Goal: Information Seeking & Learning: Find contact information

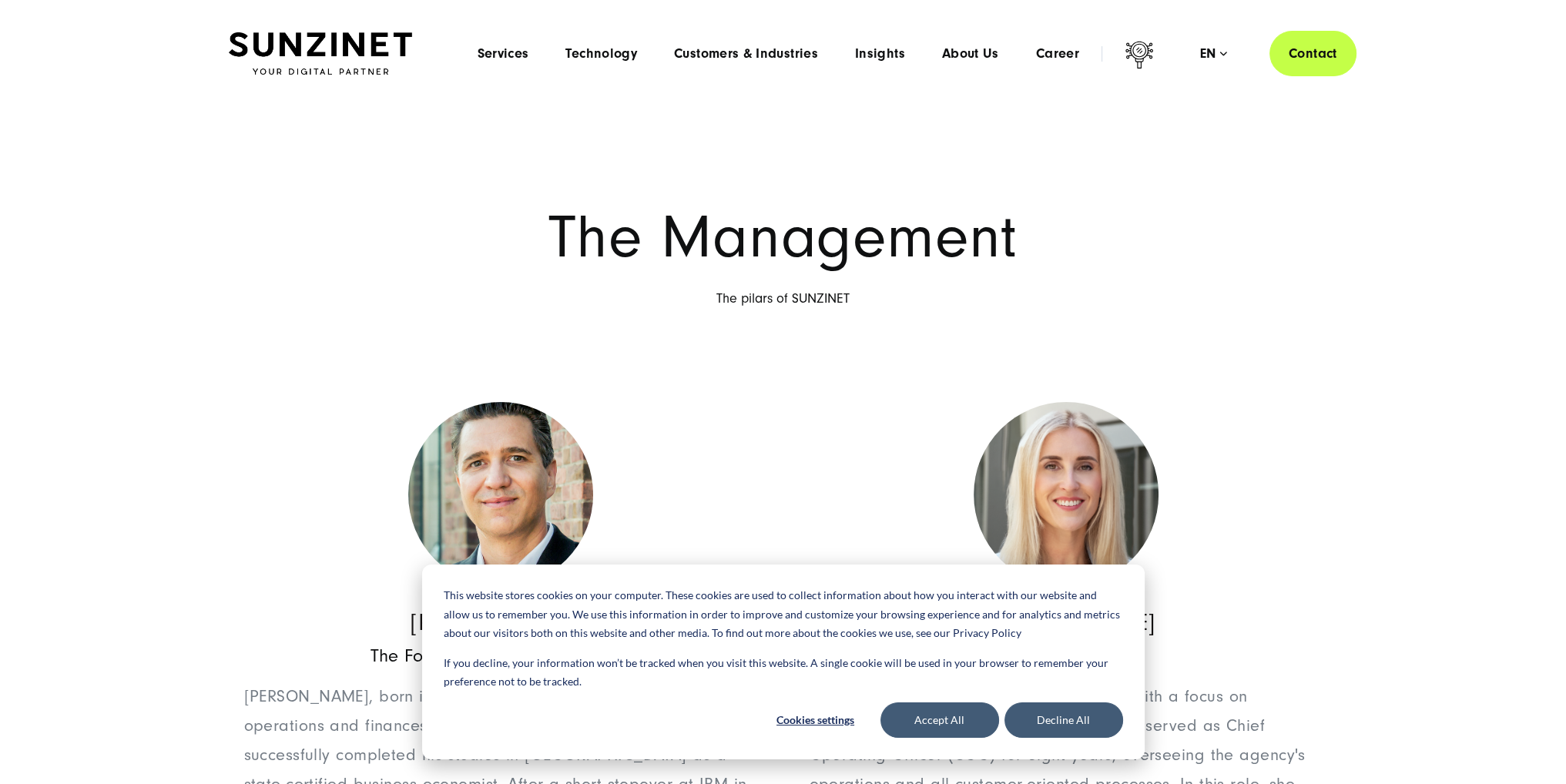
click at [795, 432] on div "Theresa Gruhler CEO SUNZINET As CEO, Theresa Gruhler leads SUNZINET with a focu…" at bounding box center [1053, 667] width 539 height 530
click at [1049, 725] on button "Decline All" at bounding box center [1064, 719] width 118 height 36
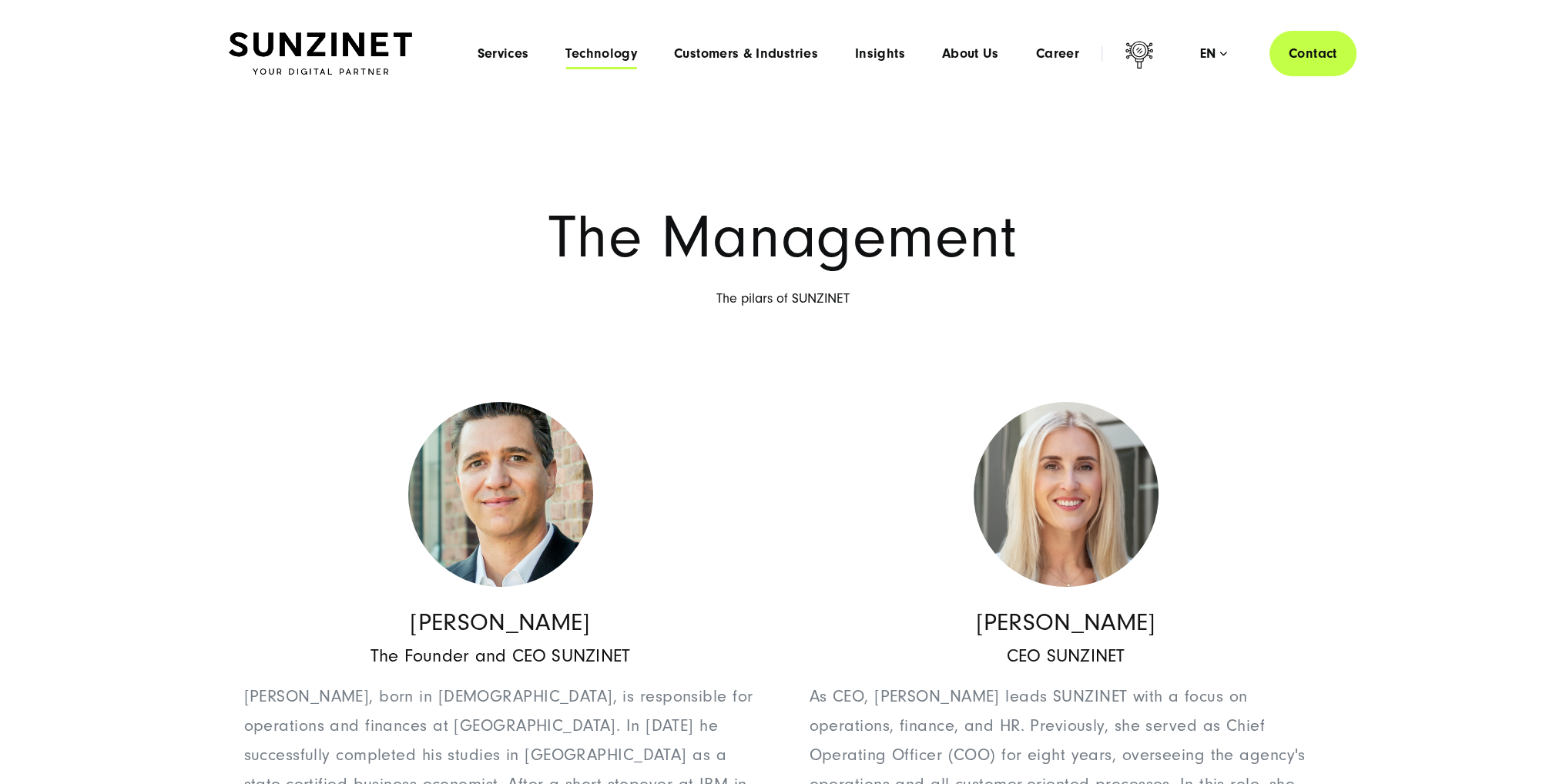
drag, startPoint x: 811, startPoint y: 616, endPoint x: 602, endPoint y: 47, distance: 606.2
click at [602, 47] on span "Technology" at bounding box center [601, 54] width 72 height 15
click at [1212, 50] on div "en" at bounding box center [1214, 54] width 27 height 15
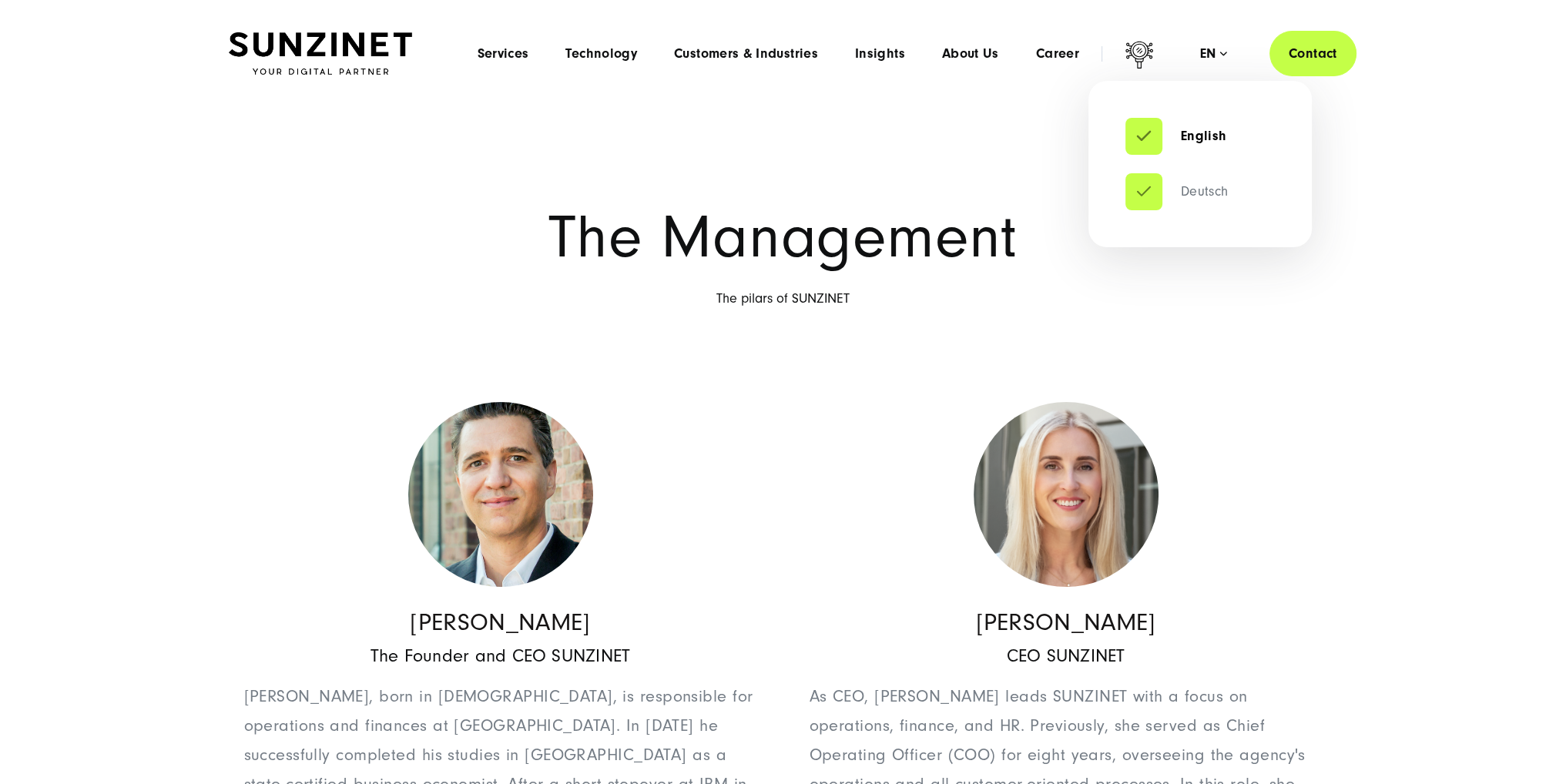
click at [1179, 189] on link "Deutsch" at bounding box center [1177, 191] width 103 height 15
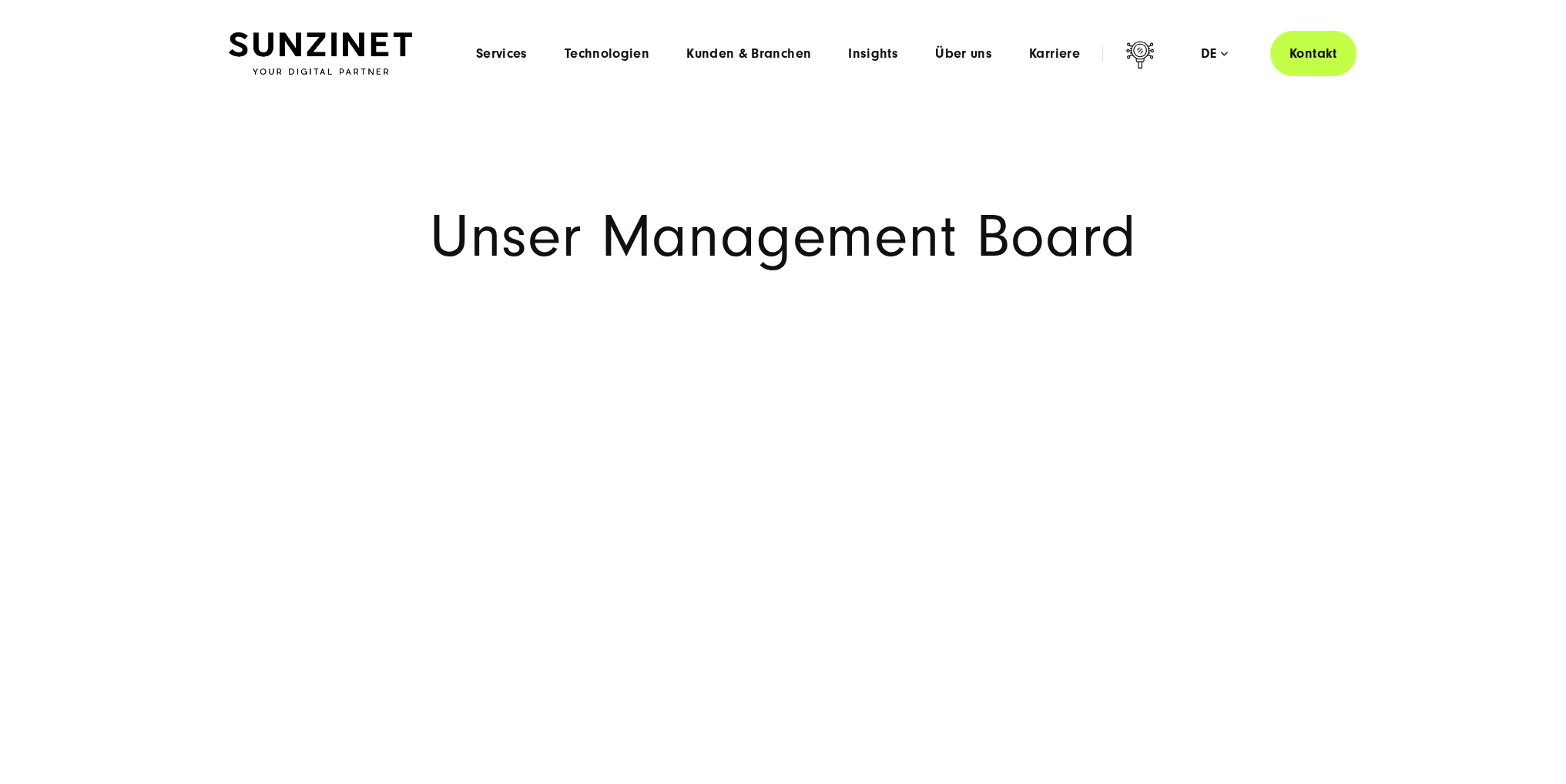
click at [339, 53] on img at bounding box center [320, 54] width 183 height 43
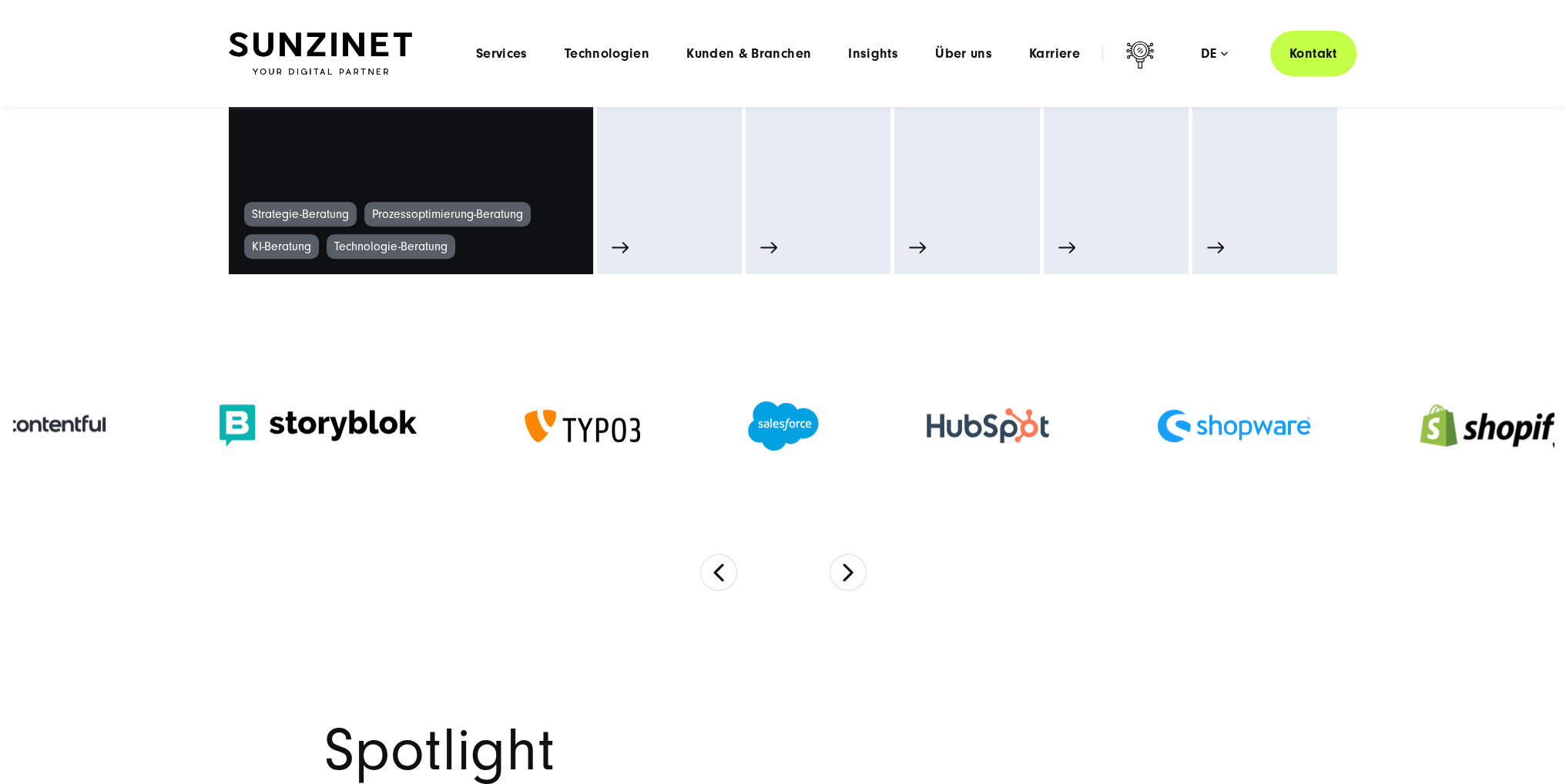
scroll to position [1002, 0]
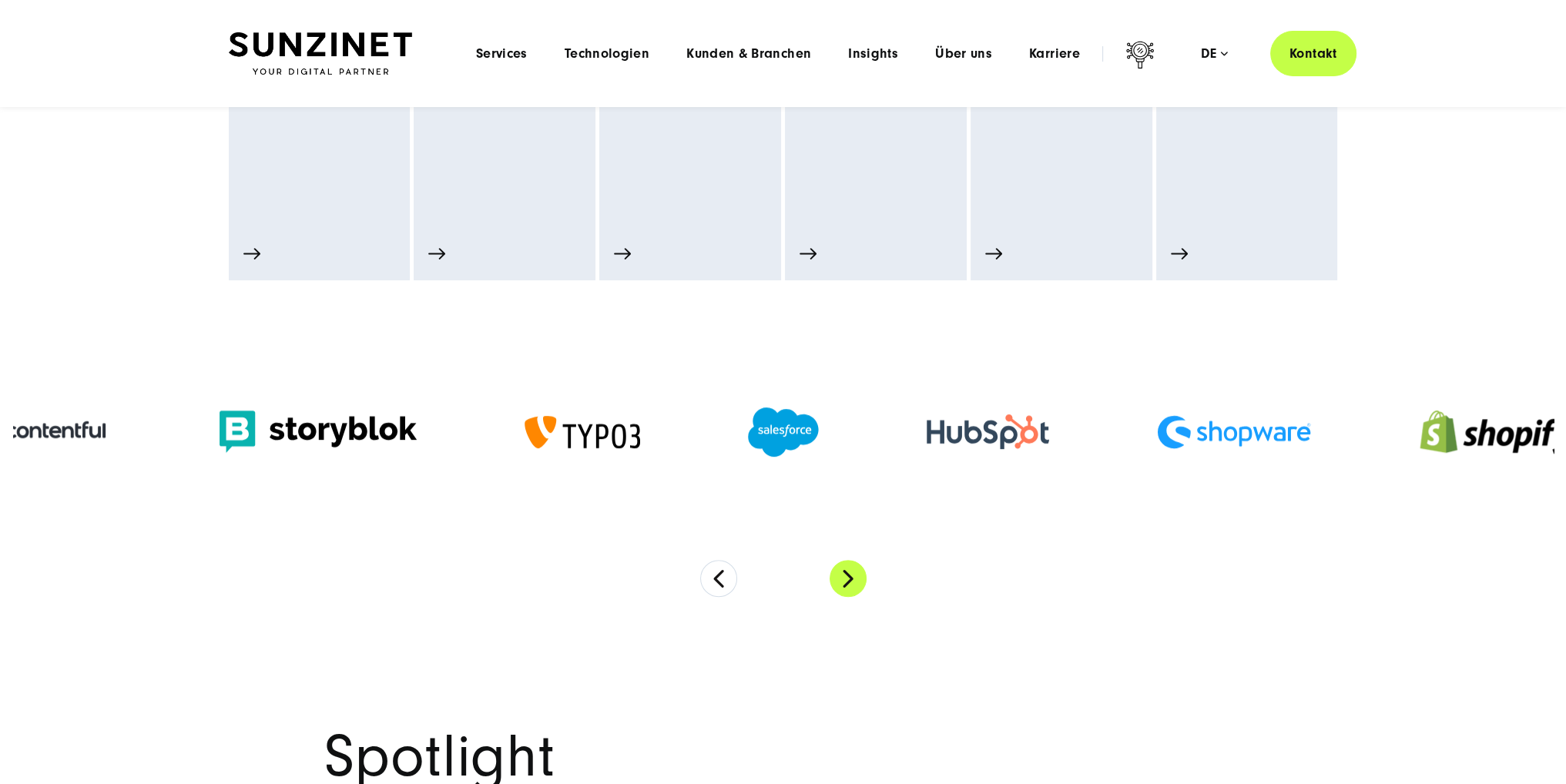
click at [852, 582] on button "Next" at bounding box center [848, 578] width 37 height 37
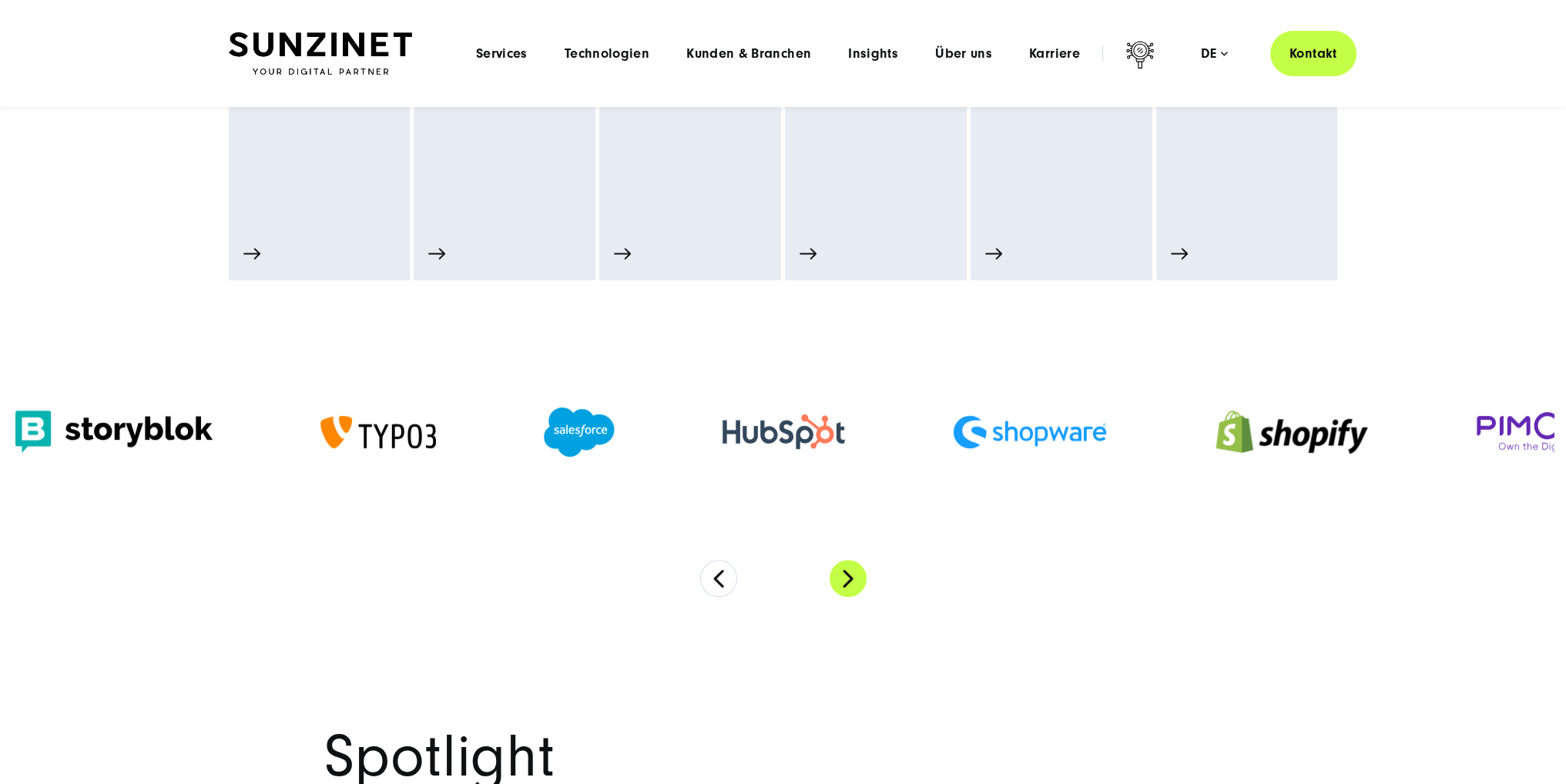
click at [852, 582] on button "Next" at bounding box center [848, 578] width 37 height 37
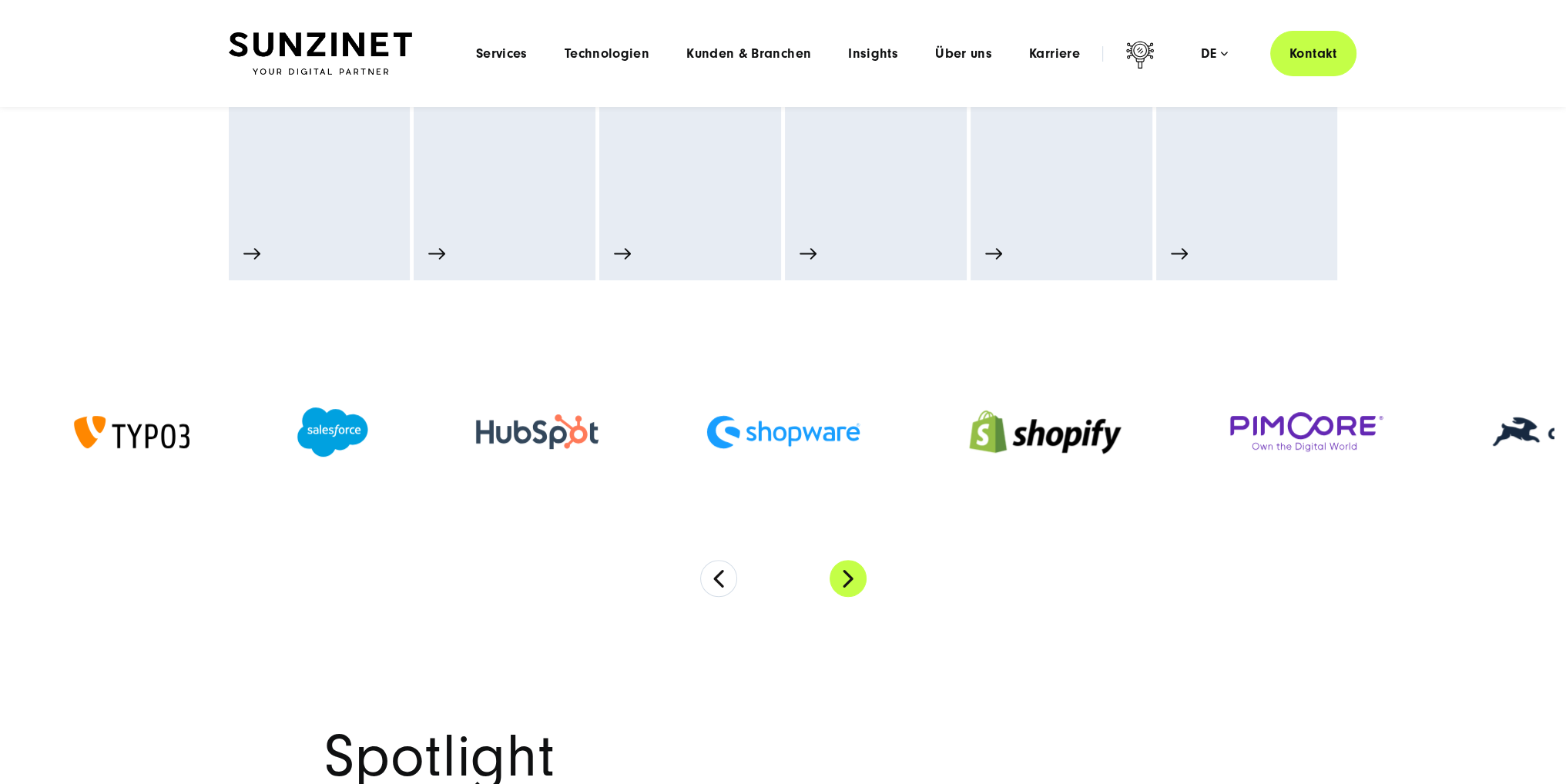
click at [852, 580] on button "Next" at bounding box center [848, 578] width 37 height 37
click at [852, 579] on button "Next" at bounding box center [848, 578] width 37 height 37
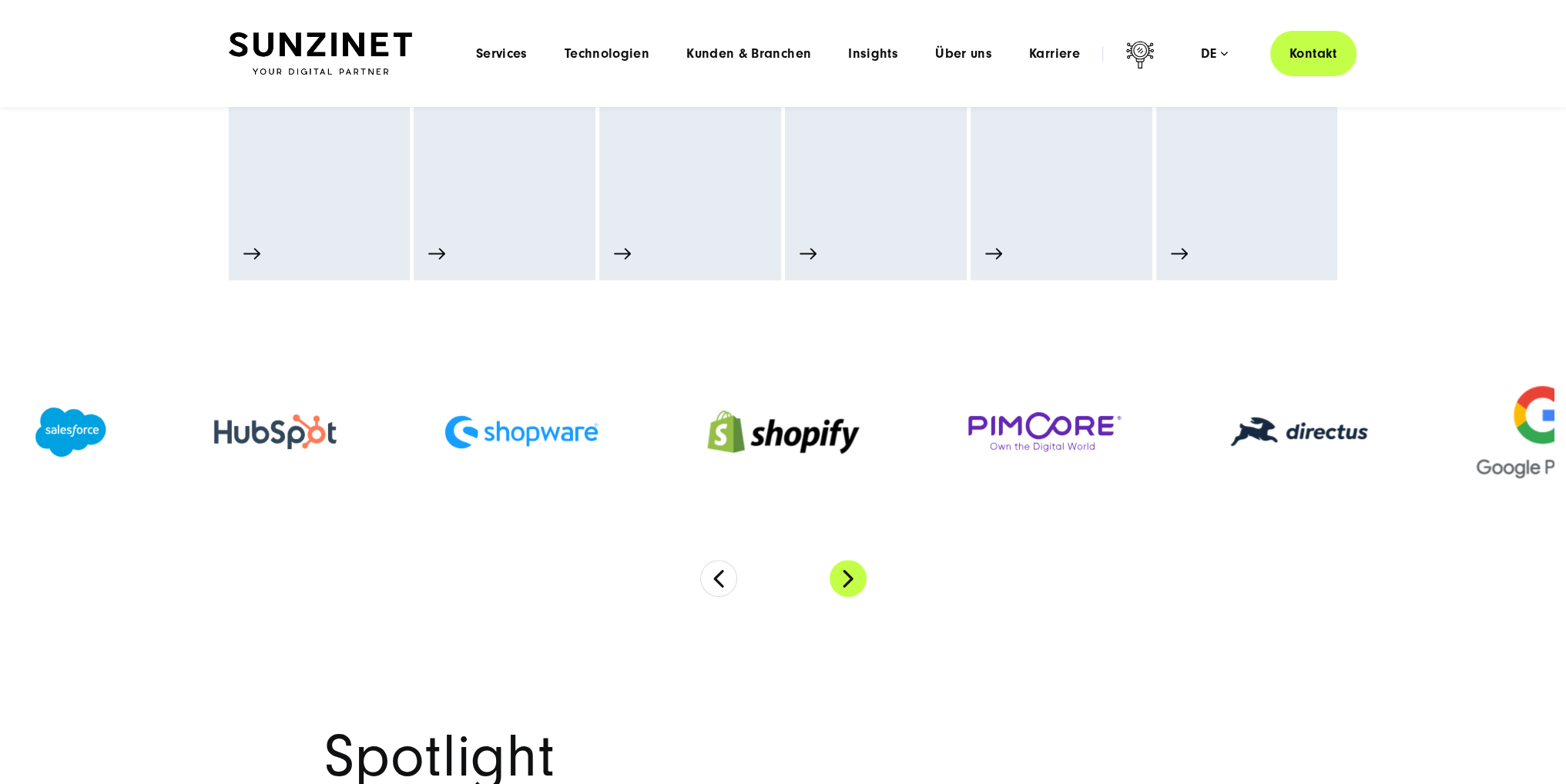
click at [852, 579] on button "Next" at bounding box center [848, 578] width 37 height 37
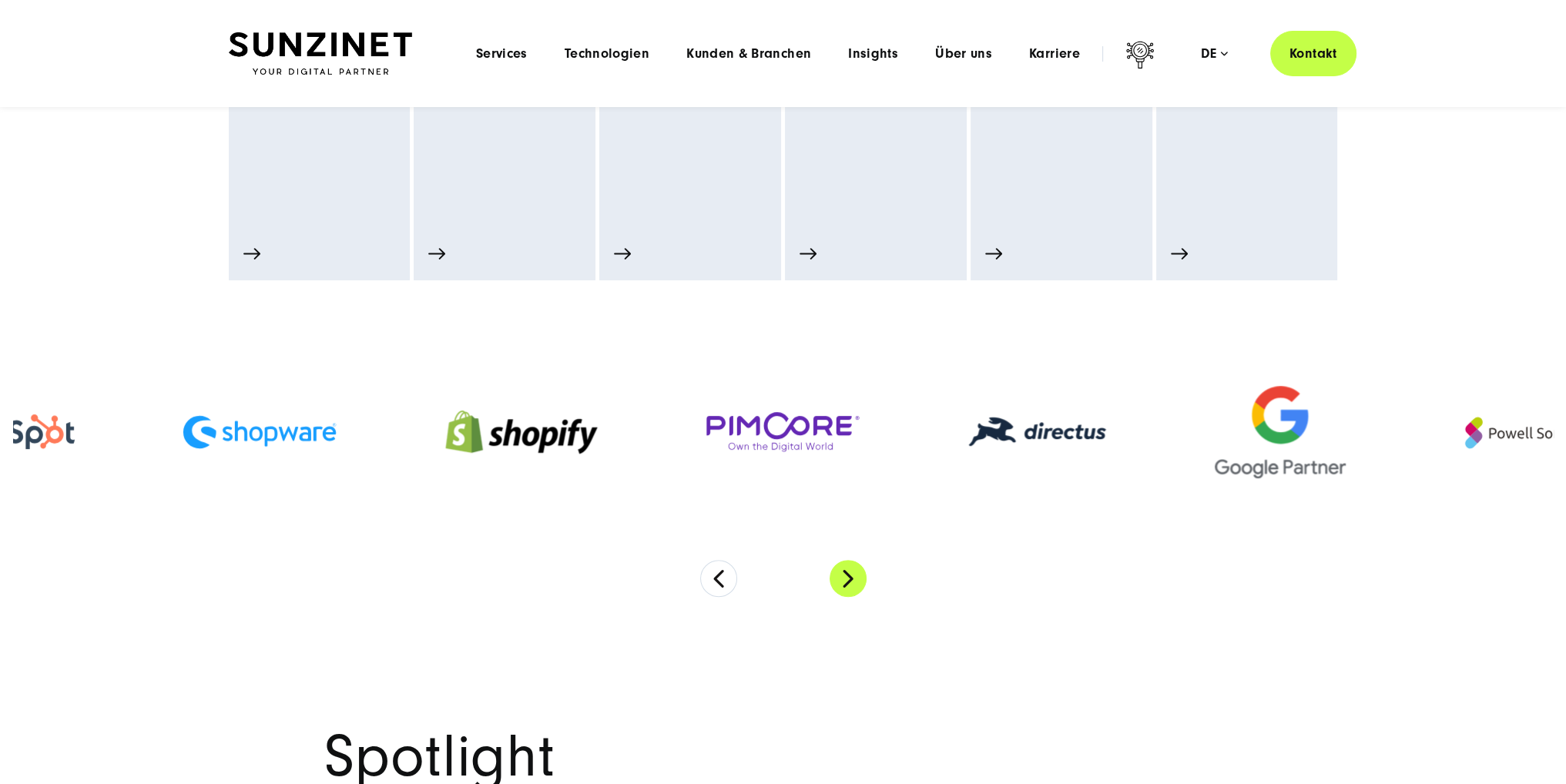
click at [852, 579] on button "Next" at bounding box center [848, 578] width 37 height 37
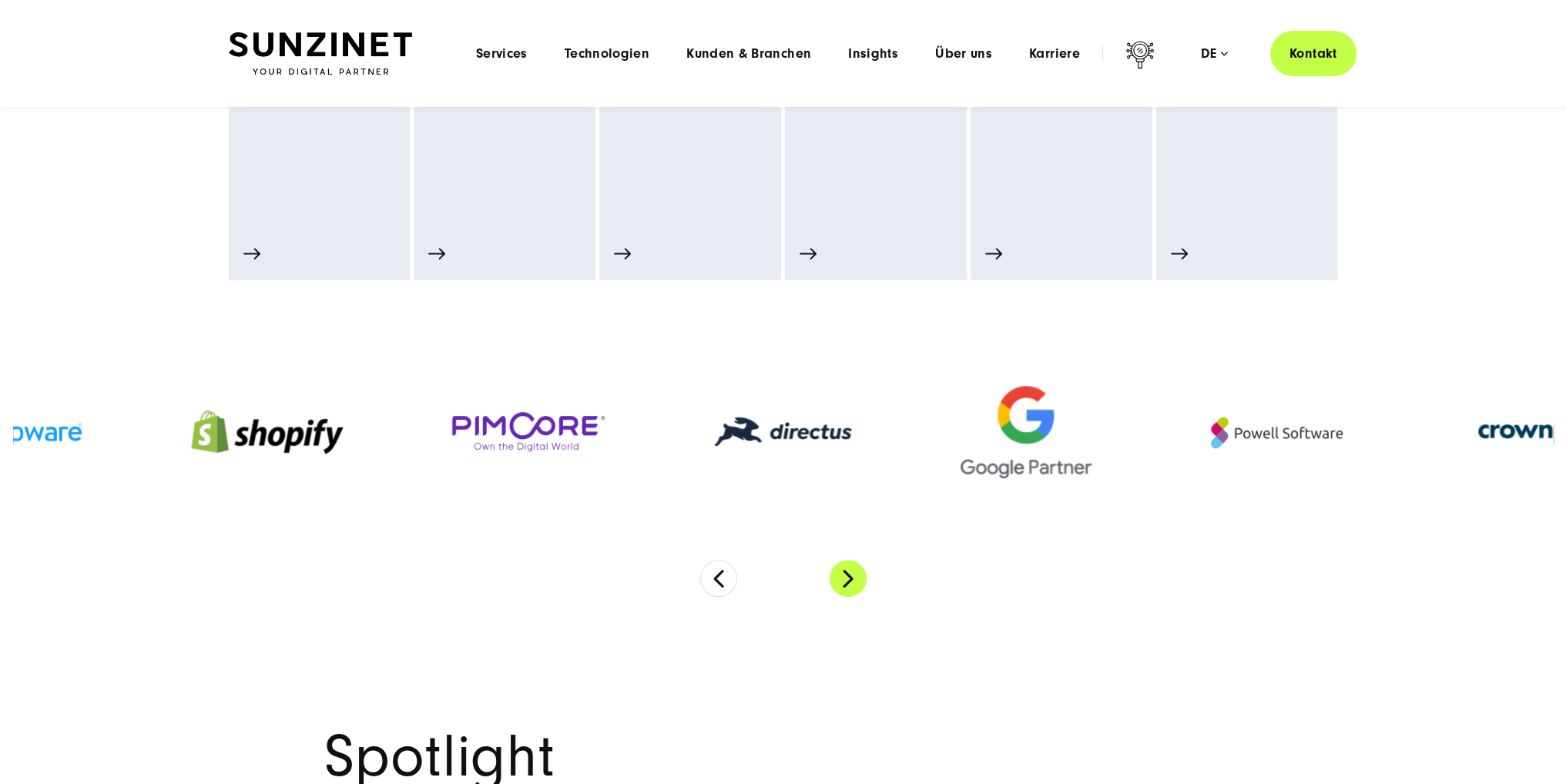
click at [853, 579] on button "Next" at bounding box center [848, 578] width 37 height 37
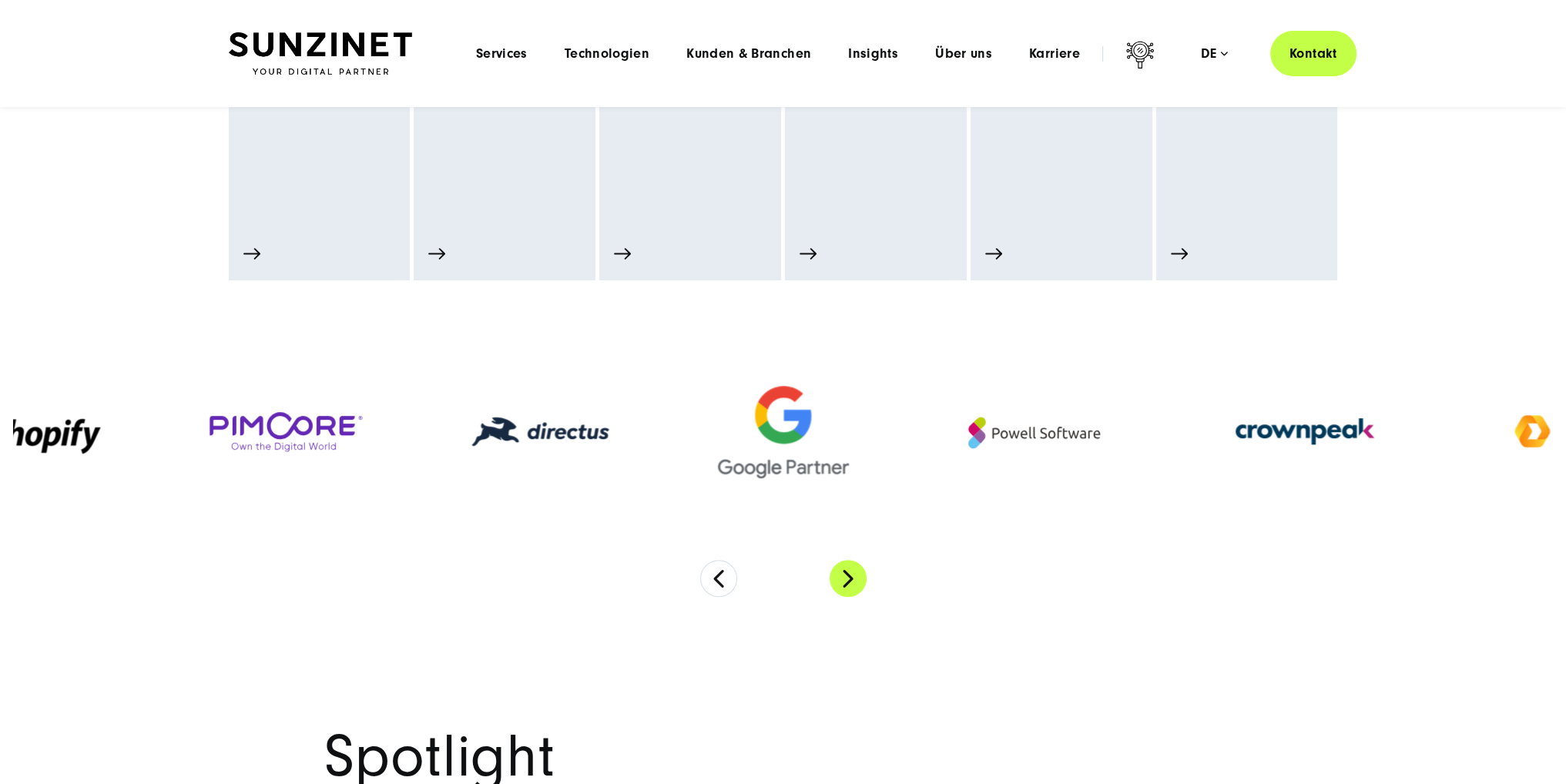
click at [853, 579] on button "Next" at bounding box center [848, 578] width 37 height 37
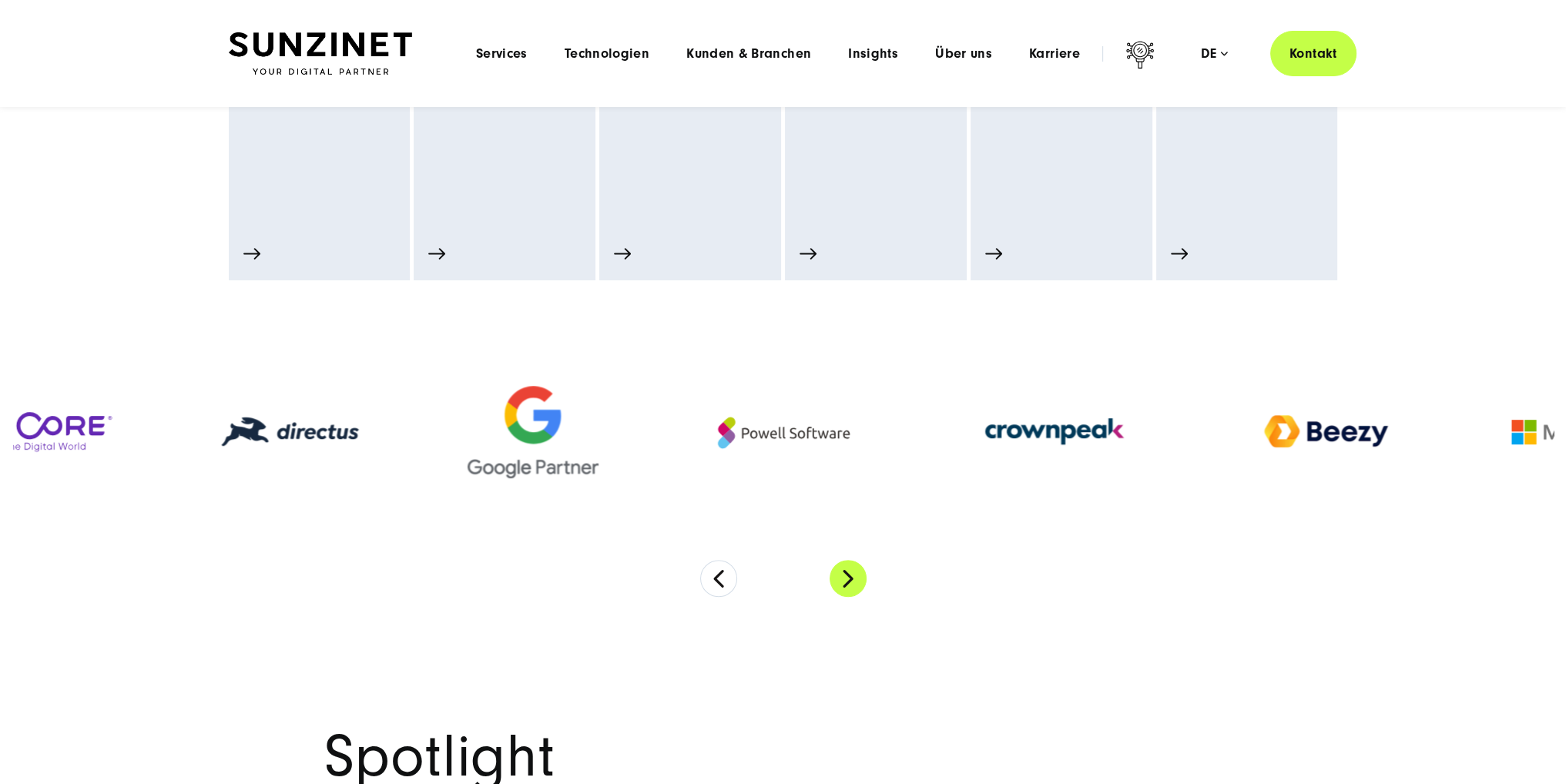
click at [853, 579] on button "Next" at bounding box center [848, 578] width 37 height 37
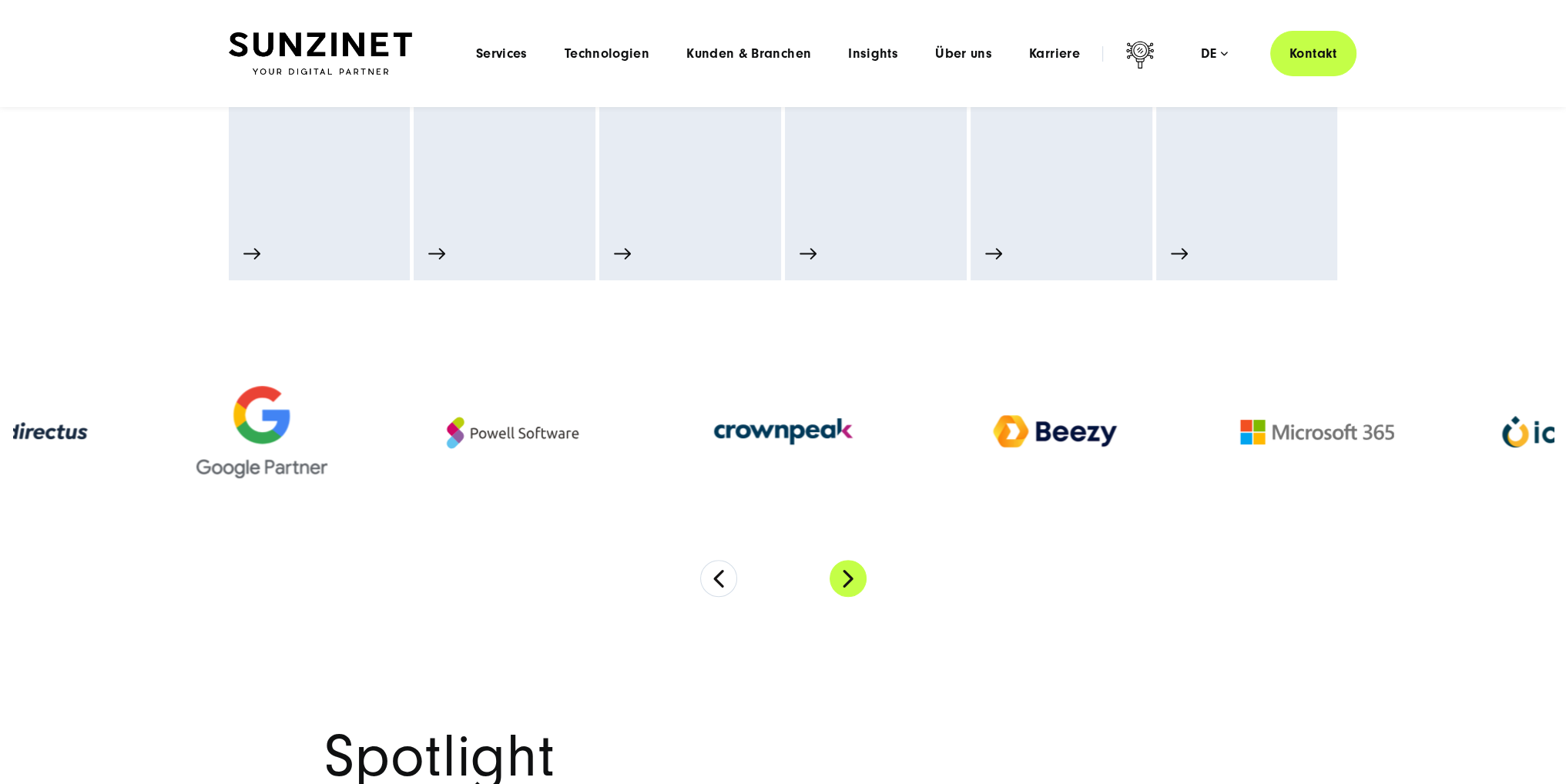
click at [853, 579] on button "Next" at bounding box center [848, 578] width 37 height 37
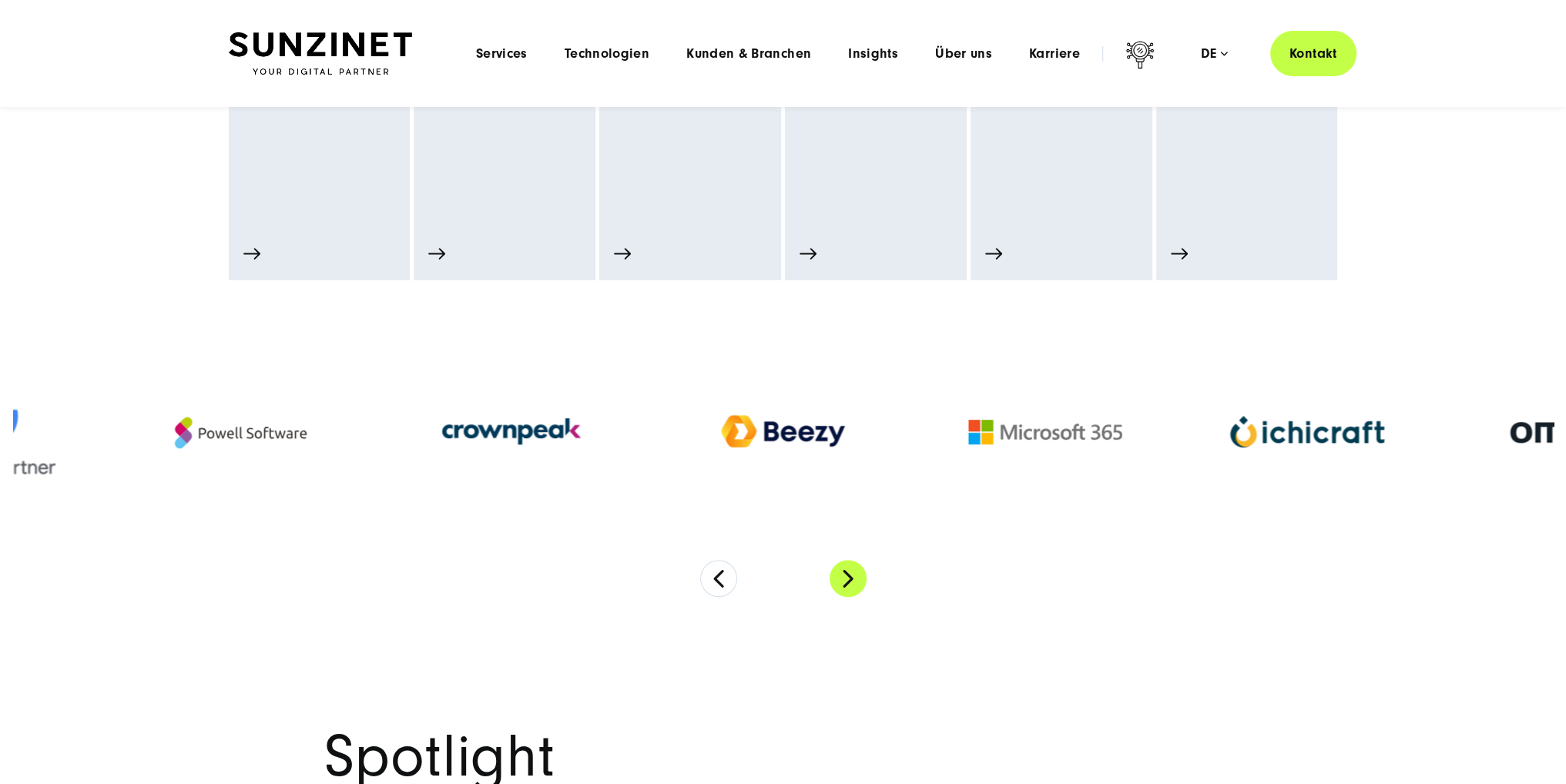
click at [853, 579] on button "Next" at bounding box center [848, 578] width 37 height 37
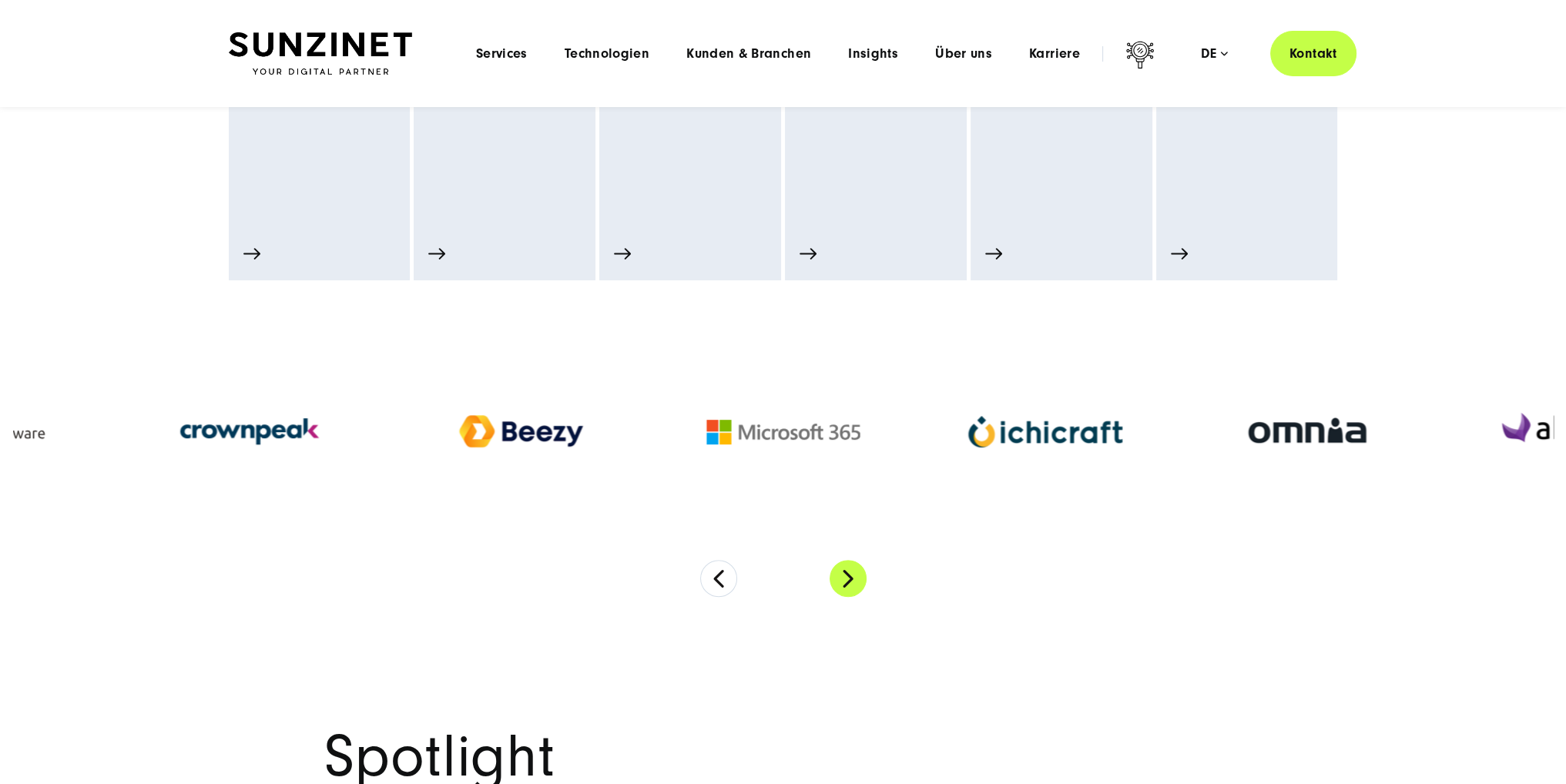
click at [853, 579] on button "Next" at bounding box center [848, 578] width 37 height 37
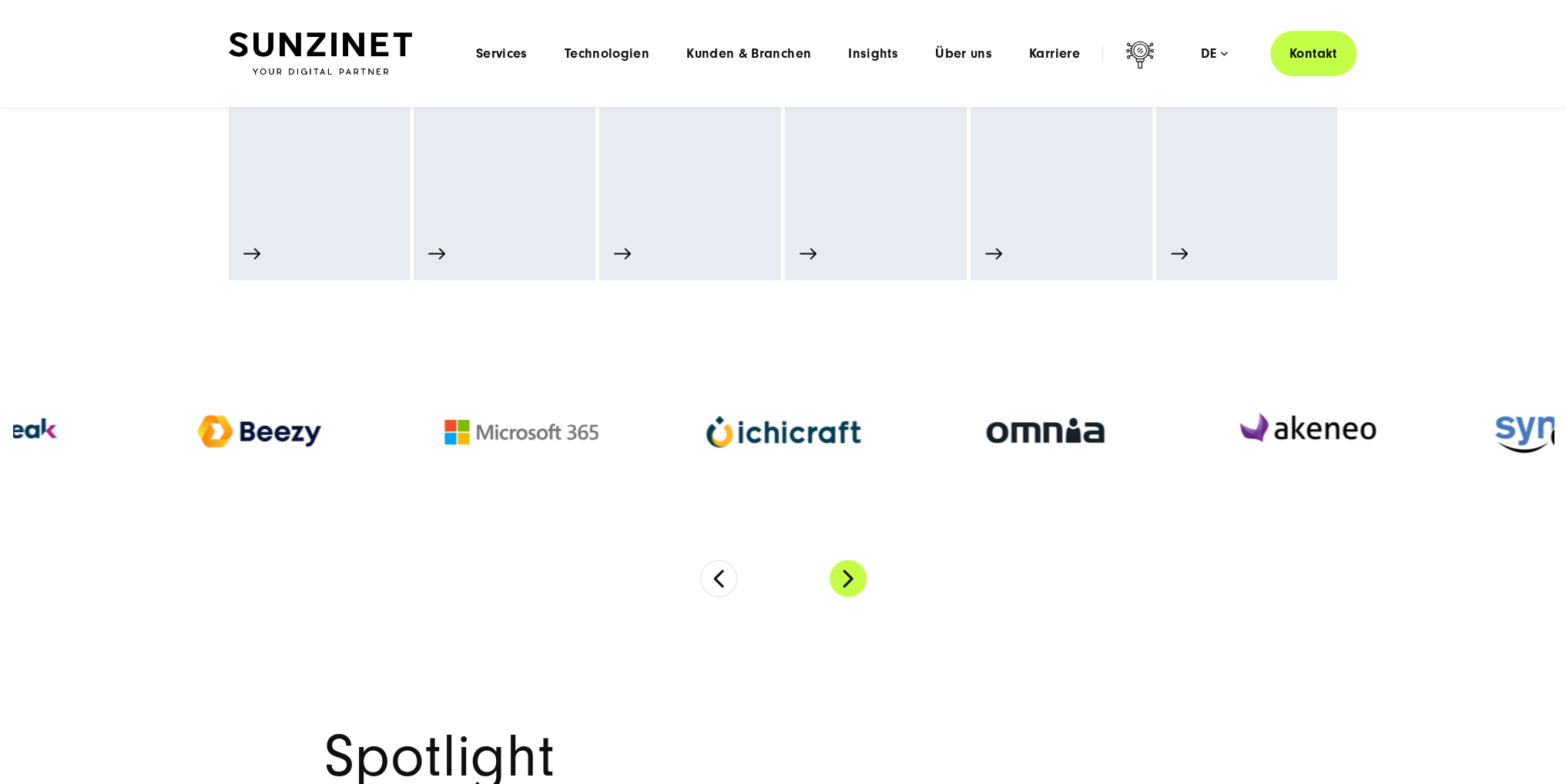
click at [853, 579] on button "Next" at bounding box center [848, 578] width 37 height 37
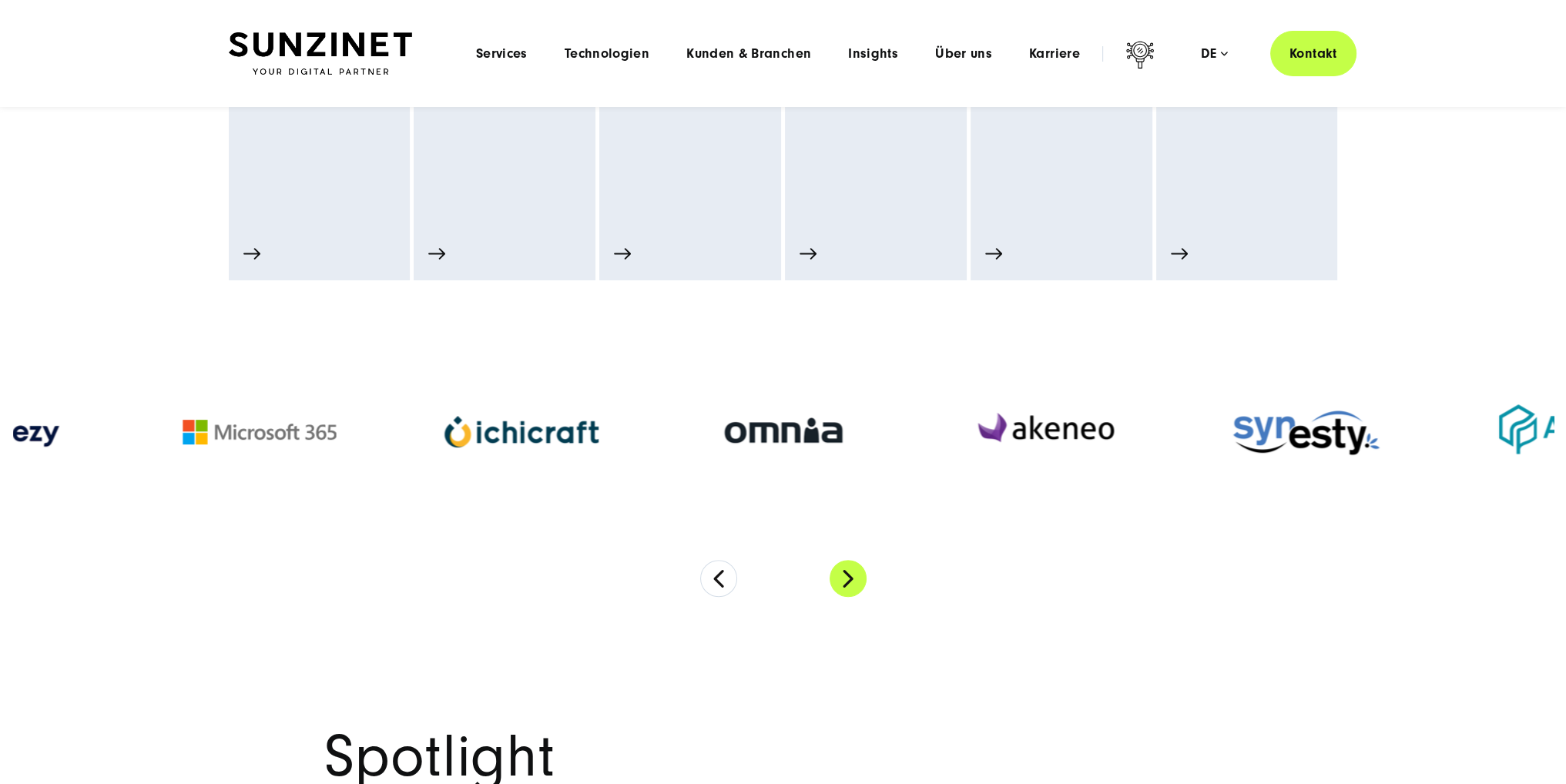
click at [853, 579] on button "Next" at bounding box center [848, 578] width 37 height 37
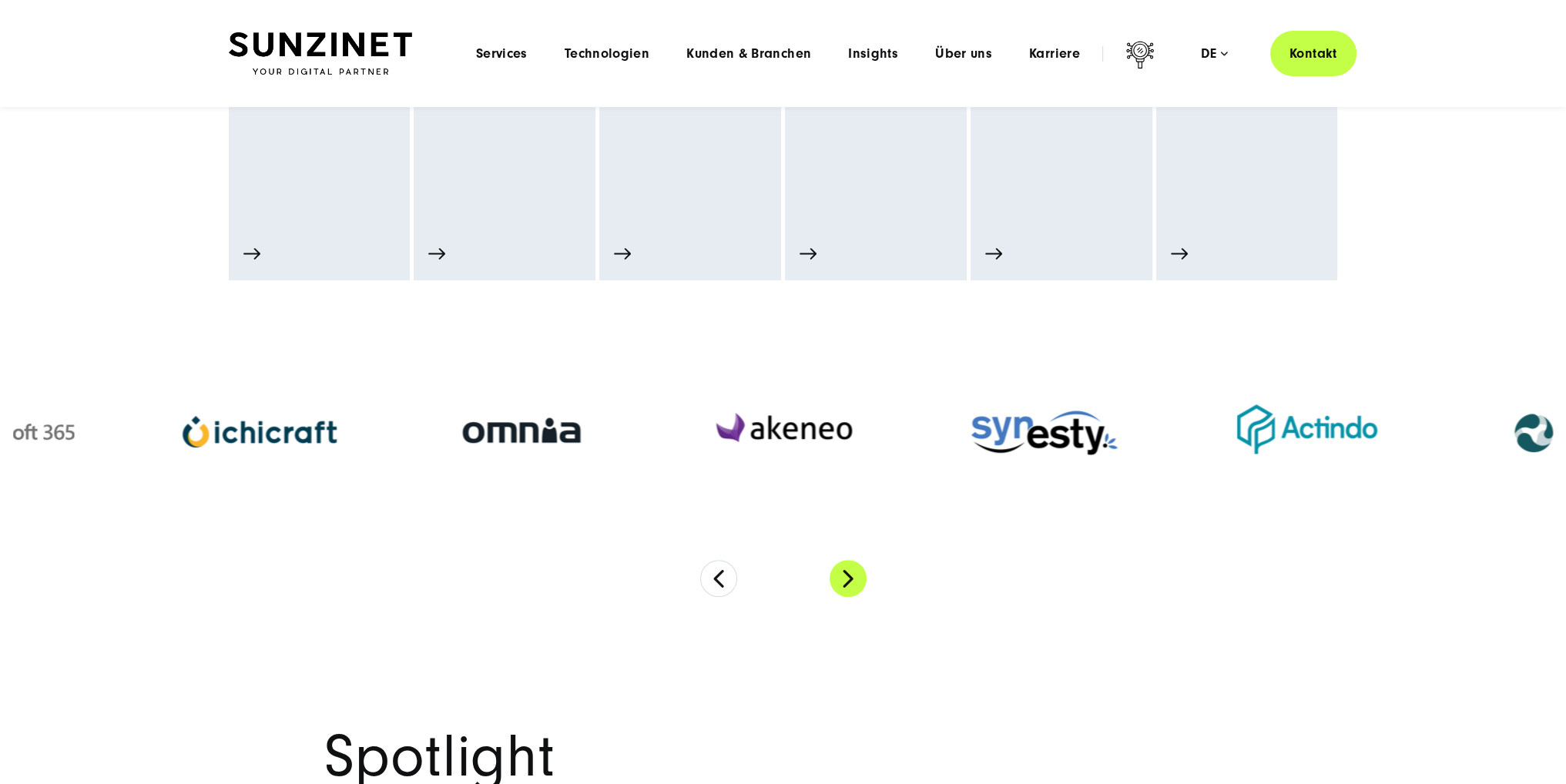
click at [853, 579] on button "Next" at bounding box center [848, 578] width 37 height 37
click at [1297, 427] on img at bounding box center [1307, 433] width 154 height 82
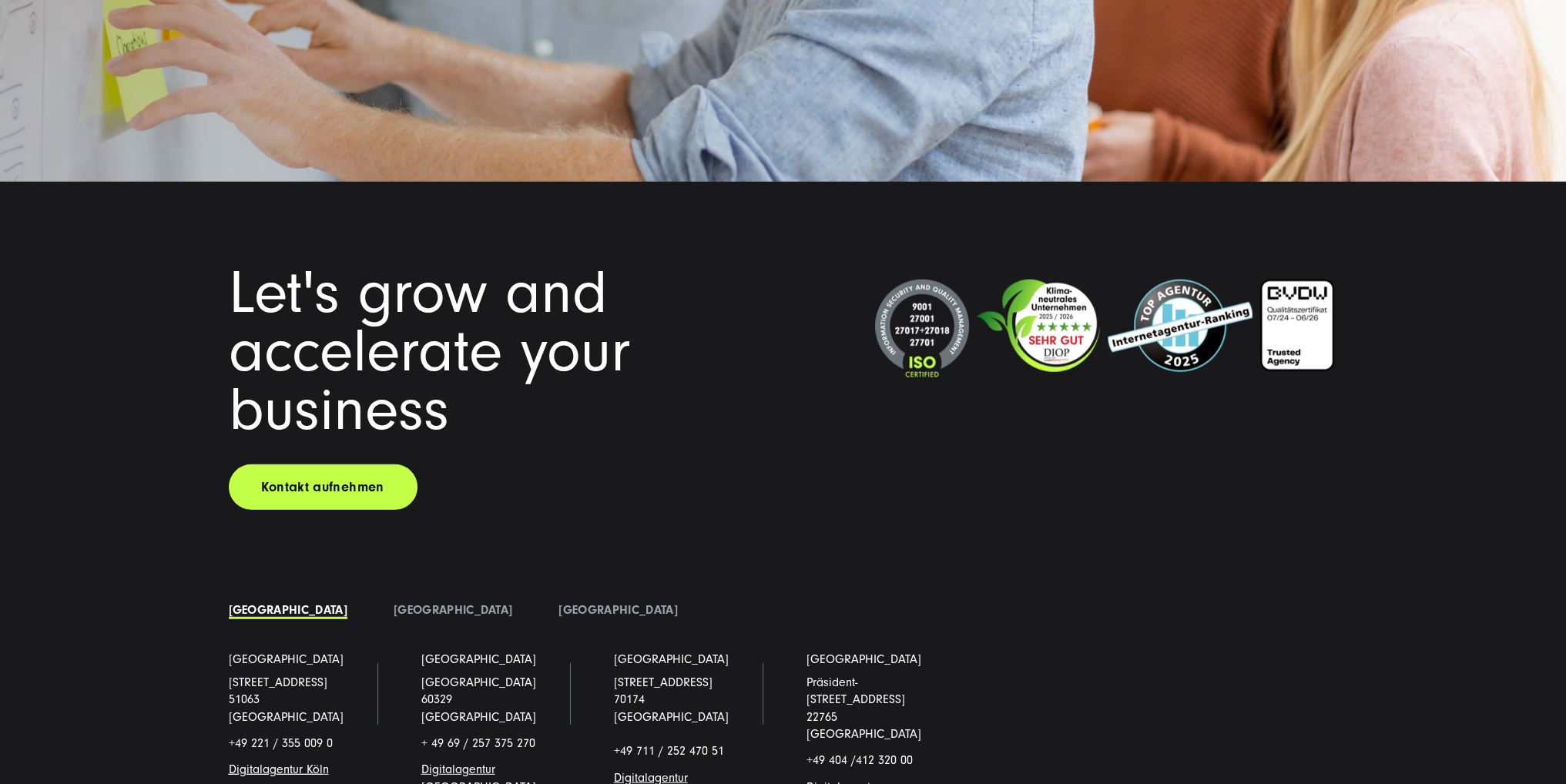
scroll to position [13619, 0]
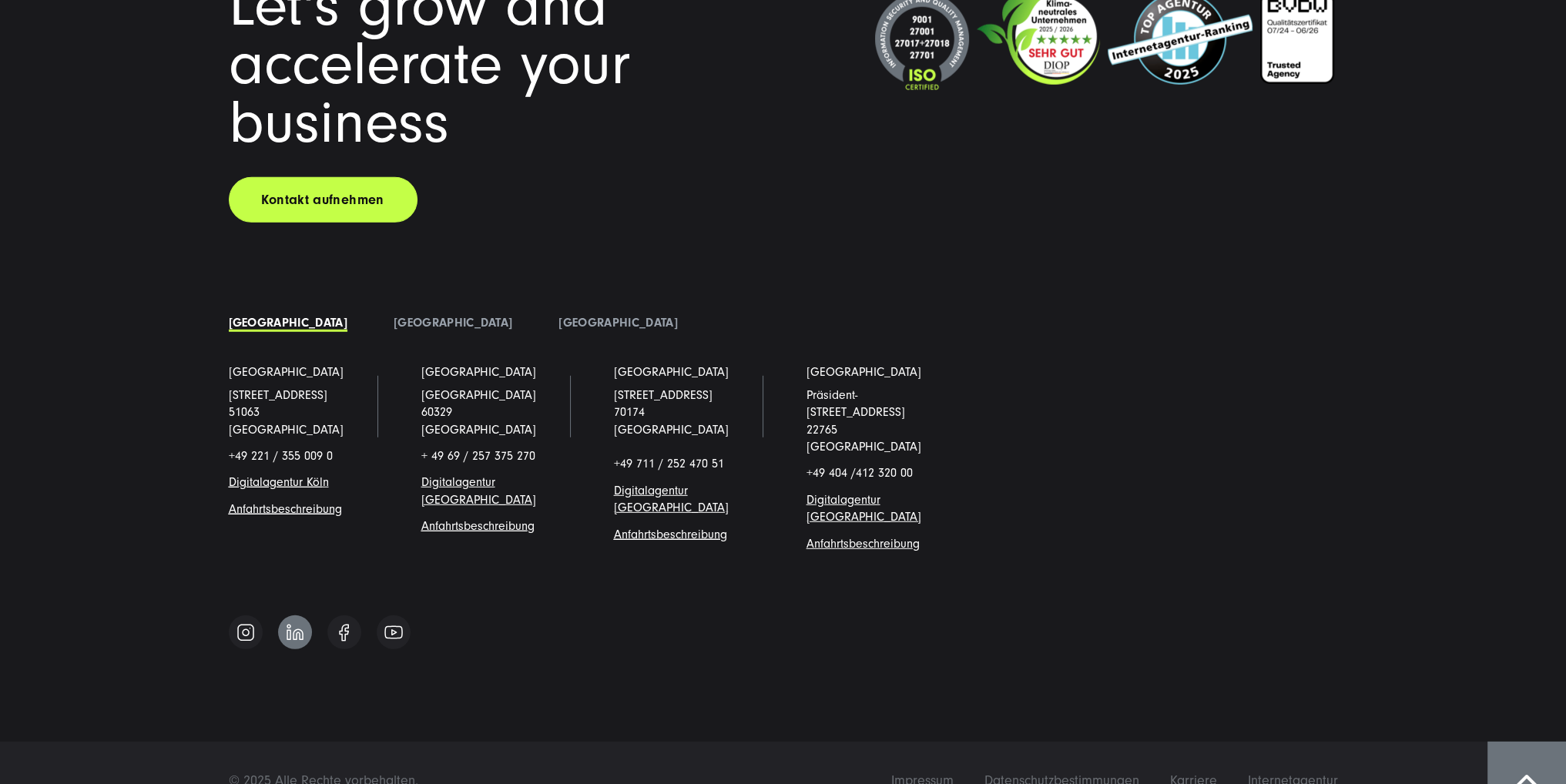
click at [294, 624] on img at bounding box center [295, 632] width 17 height 17
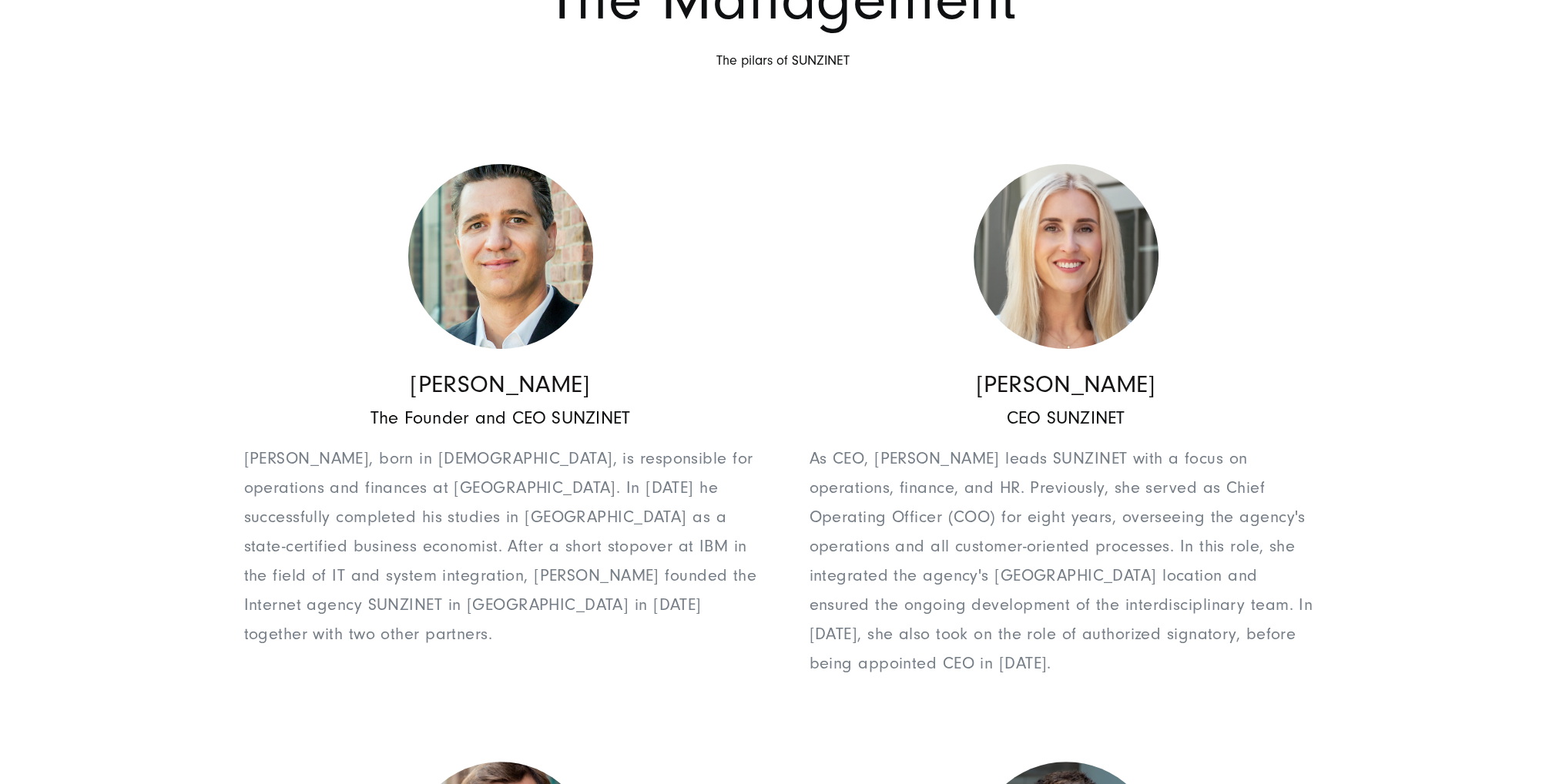
scroll to position [385, 0]
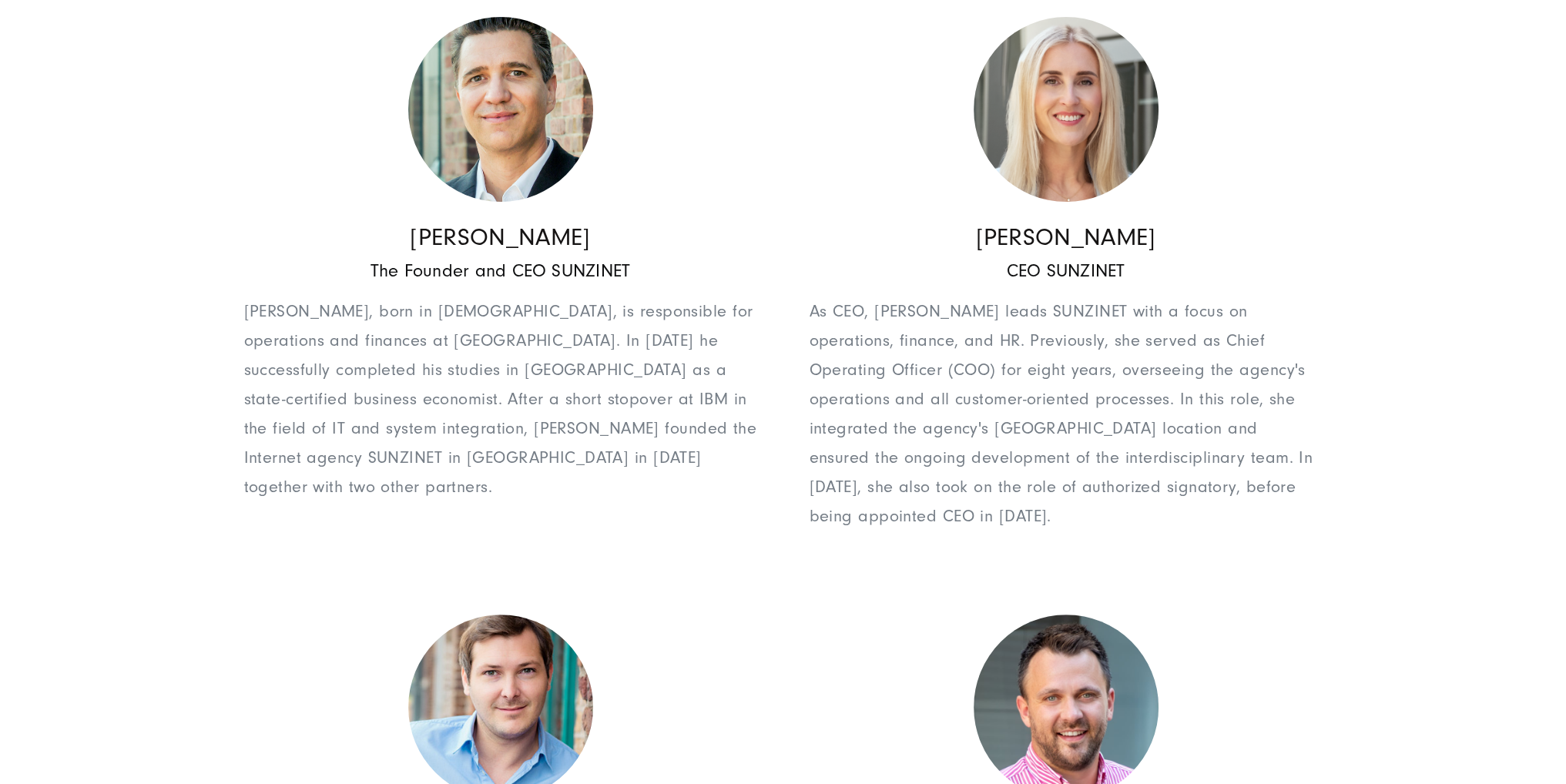
click at [1048, 173] on img at bounding box center [1066, 109] width 185 height 185
click at [1051, 246] on h4 "[PERSON_NAME]" at bounding box center [1066, 237] width 513 height 29
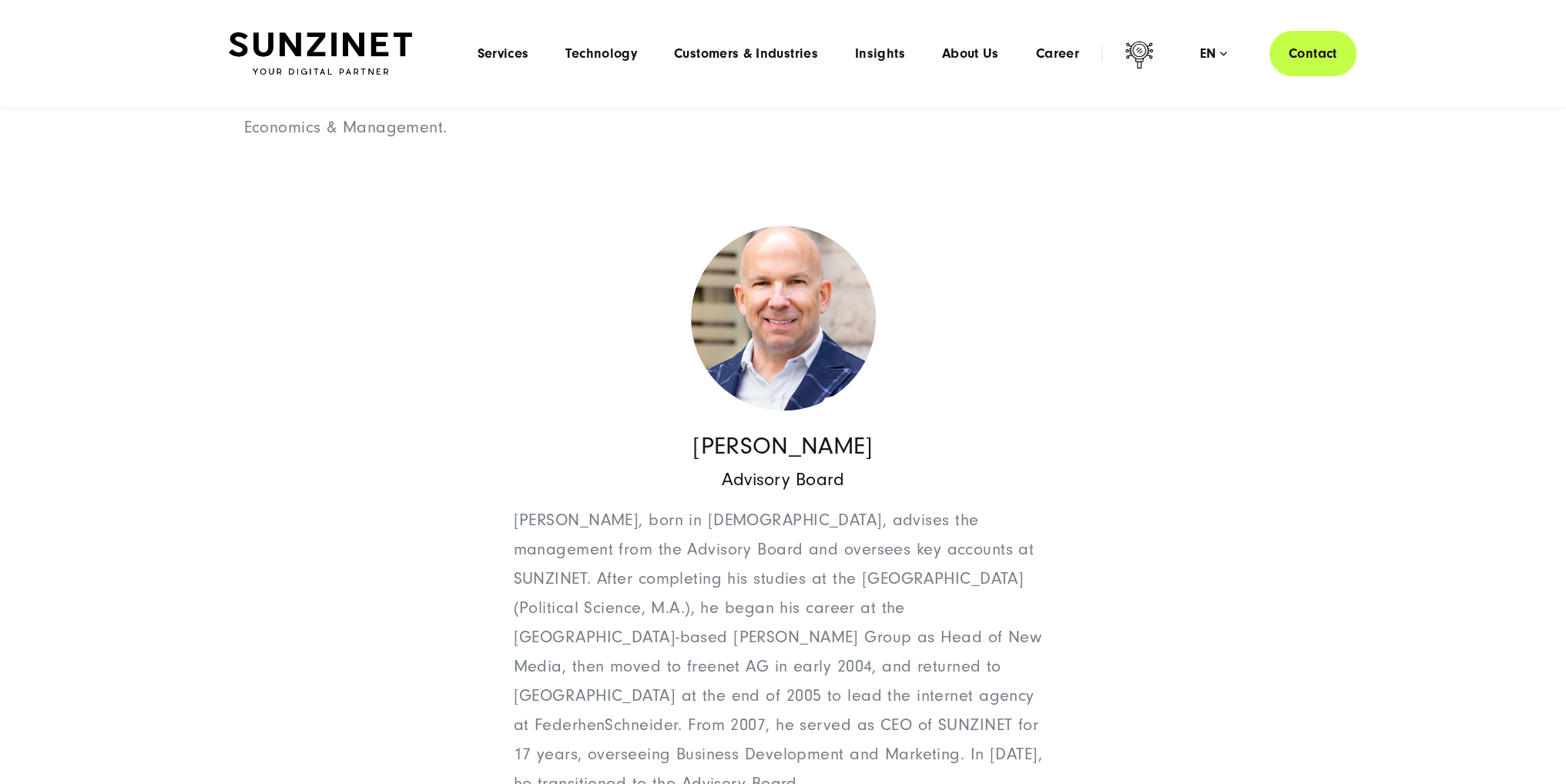
scroll to position [1771, 0]
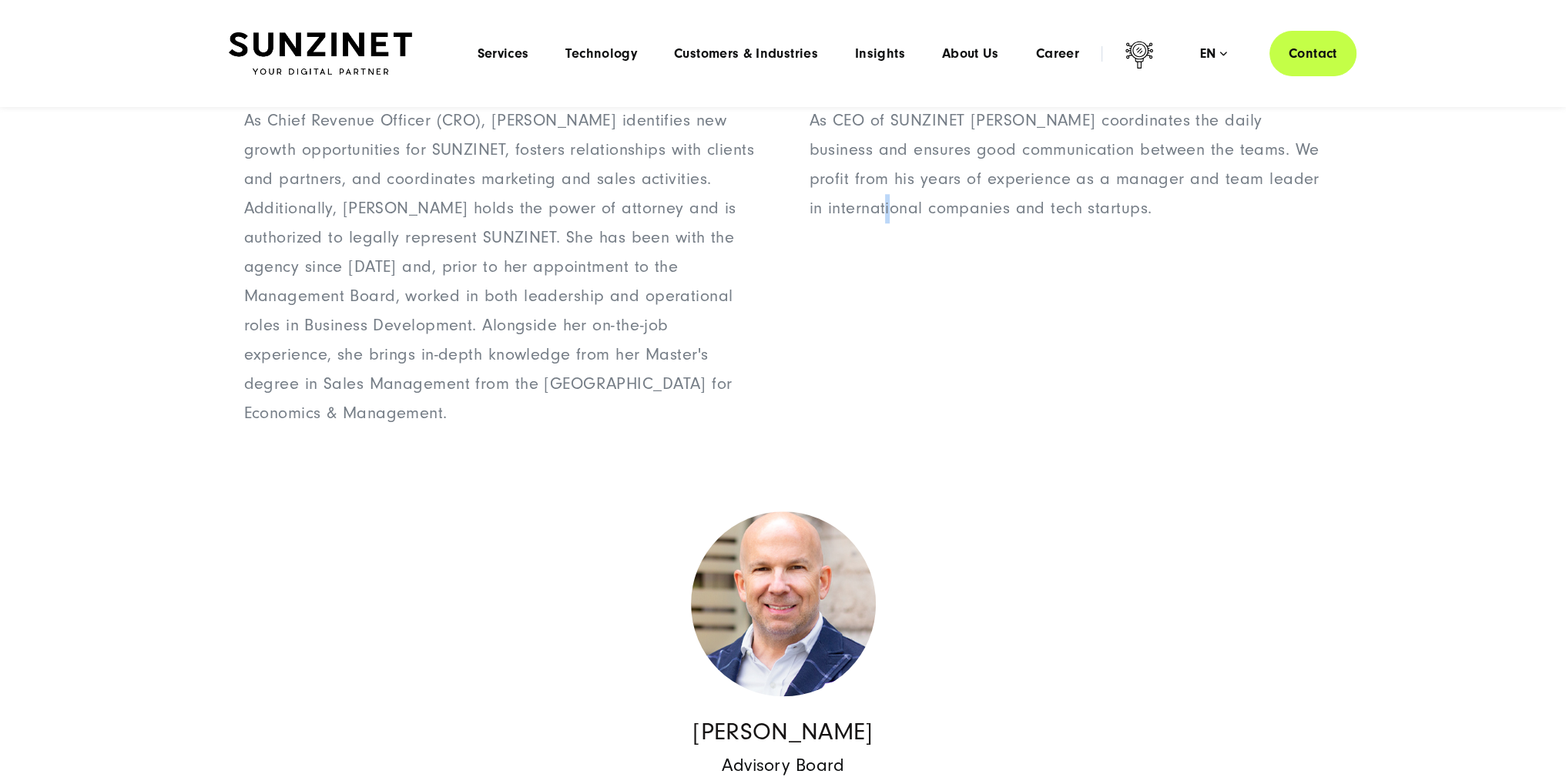
drag, startPoint x: 967, startPoint y: 363, endPoint x: 875, endPoint y: 353, distance: 92.5
click at [875, 353] on div "Adam Sieczkowski CEO of SUNZINET Poland As CEO of SUNZINET Poland, Adam coordin…" at bounding box center [1053, 135] width 539 height 617
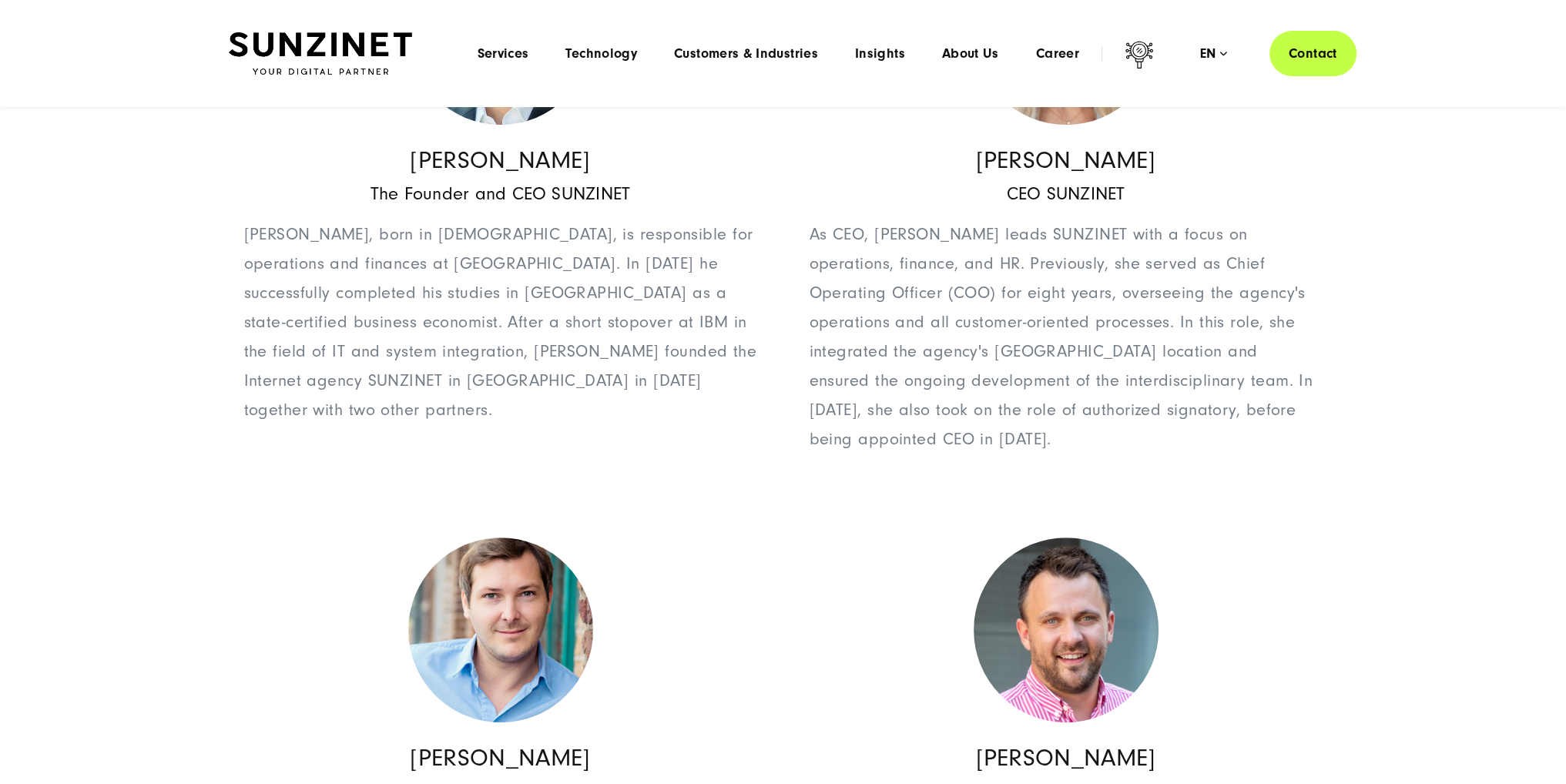
scroll to position [154, 0]
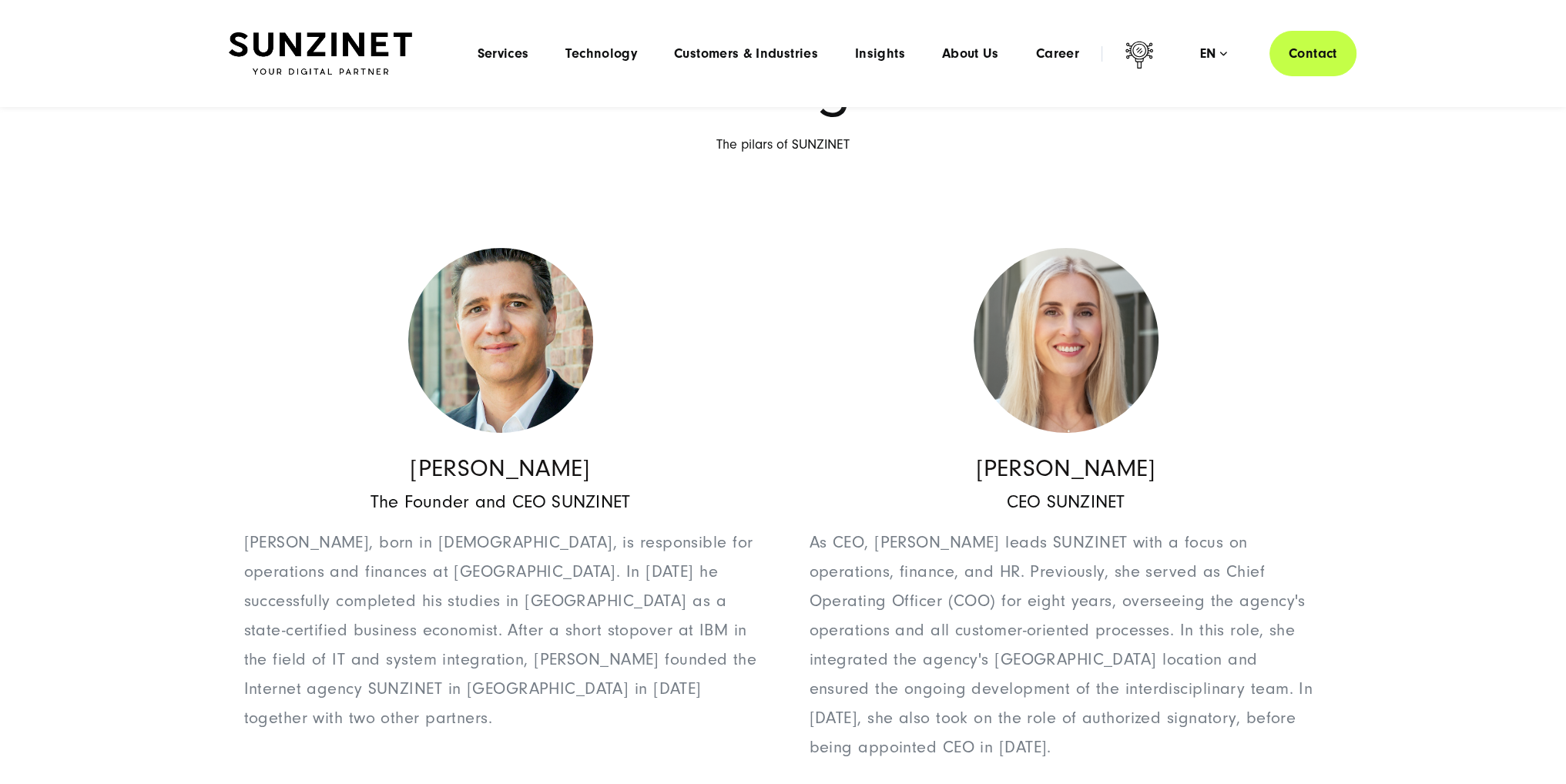
drag, startPoint x: 1151, startPoint y: 466, endPoint x: 977, endPoint y: 467, distance: 174.0
click at [977, 467] on h4 "[PERSON_NAME]" at bounding box center [1066, 468] width 513 height 29
copy h4 "[PERSON_NAME]"
click at [1053, 52] on span "Career" at bounding box center [1058, 54] width 43 height 15
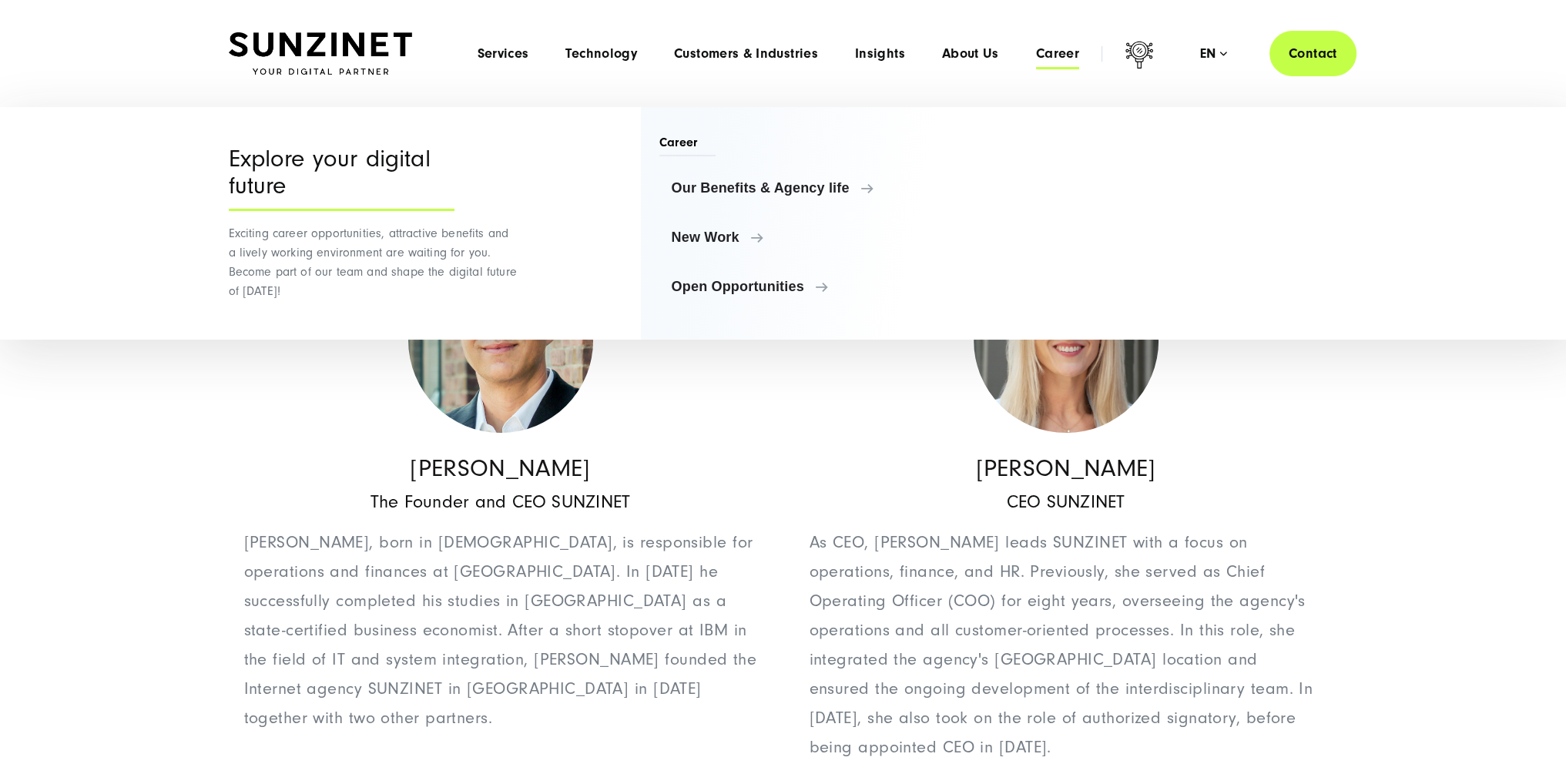
click at [1065, 49] on span "Career" at bounding box center [1058, 54] width 43 height 15
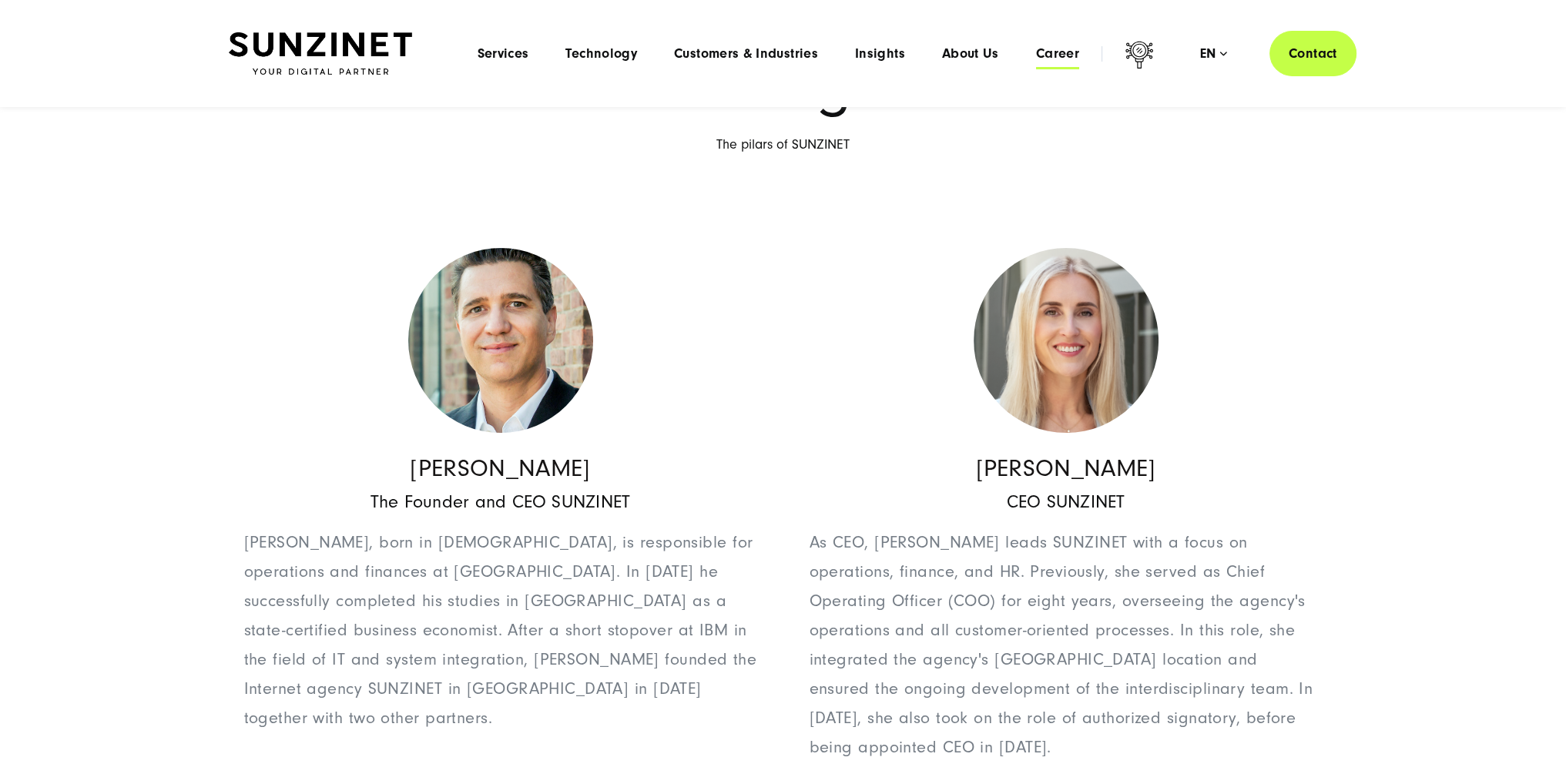
click at [1065, 49] on span "Career" at bounding box center [1058, 54] width 43 height 15
click at [1224, 49] on div "en" at bounding box center [1214, 54] width 27 height 15
click at [1197, 188] on link "Deutsch" at bounding box center [1177, 191] width 103 height 15
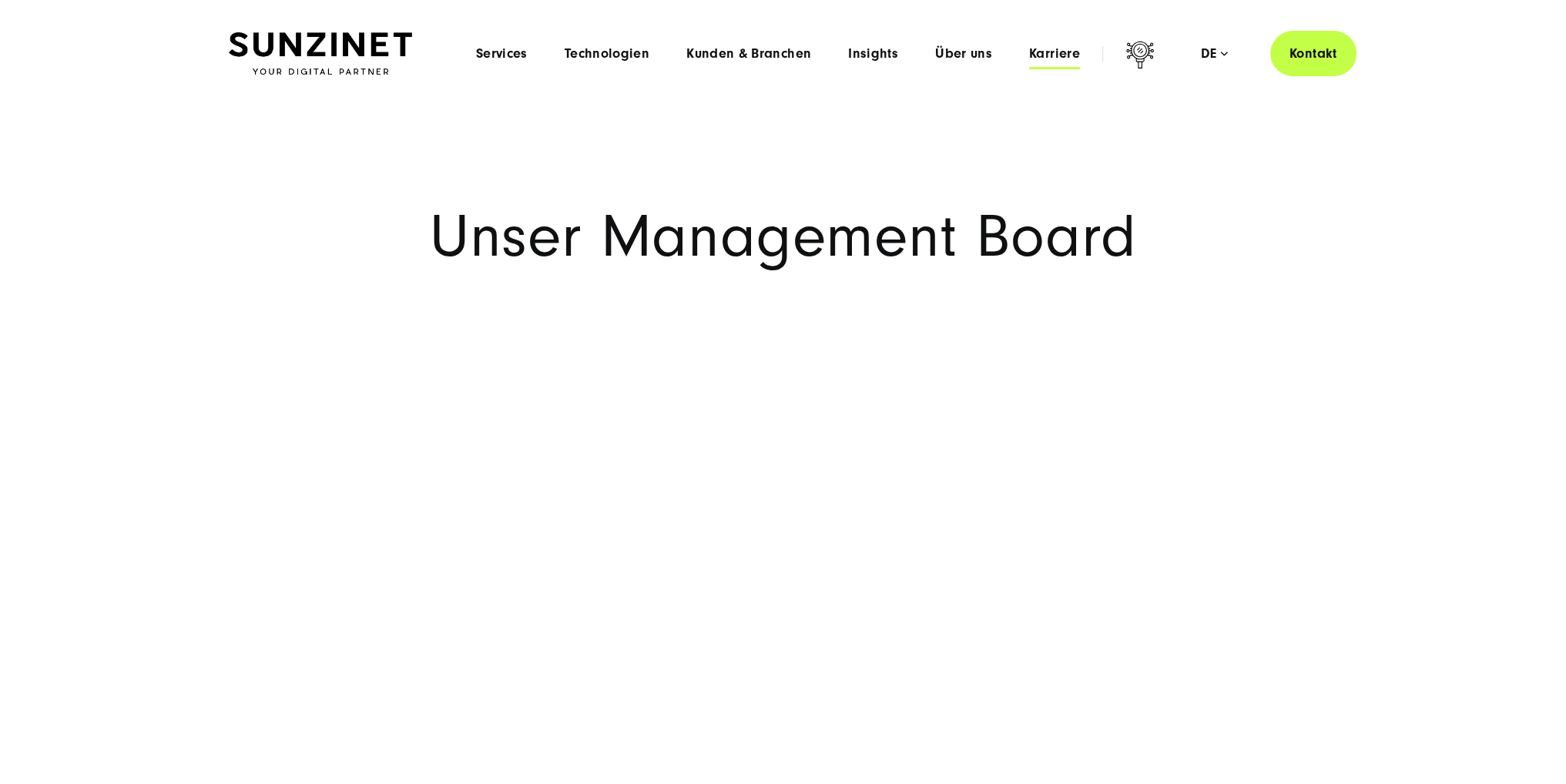
click at [1044, 50] on span "Karriere" at bounding box center [1055, 54] width 51 height 15
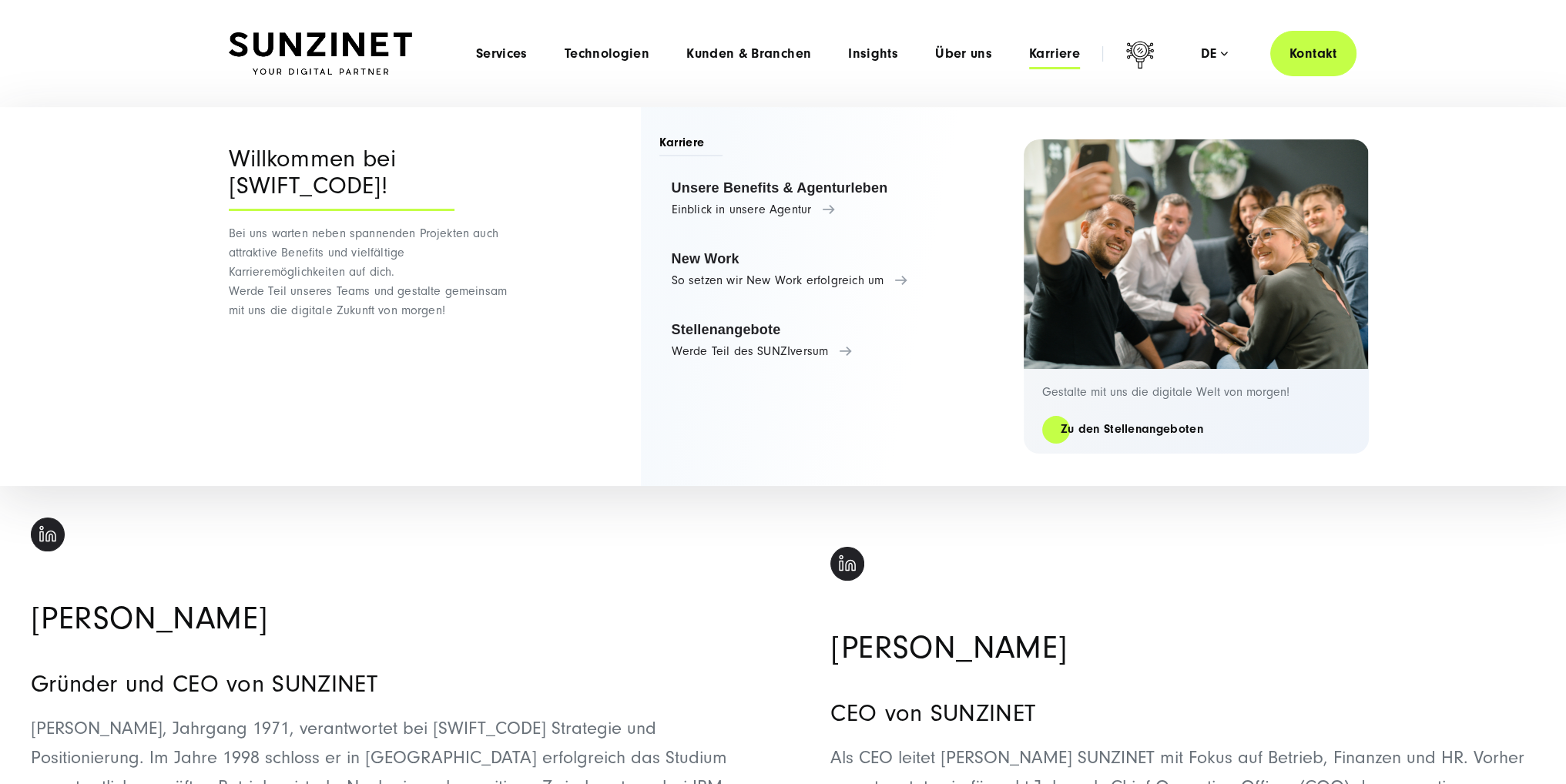
scroll to position [231, 0]
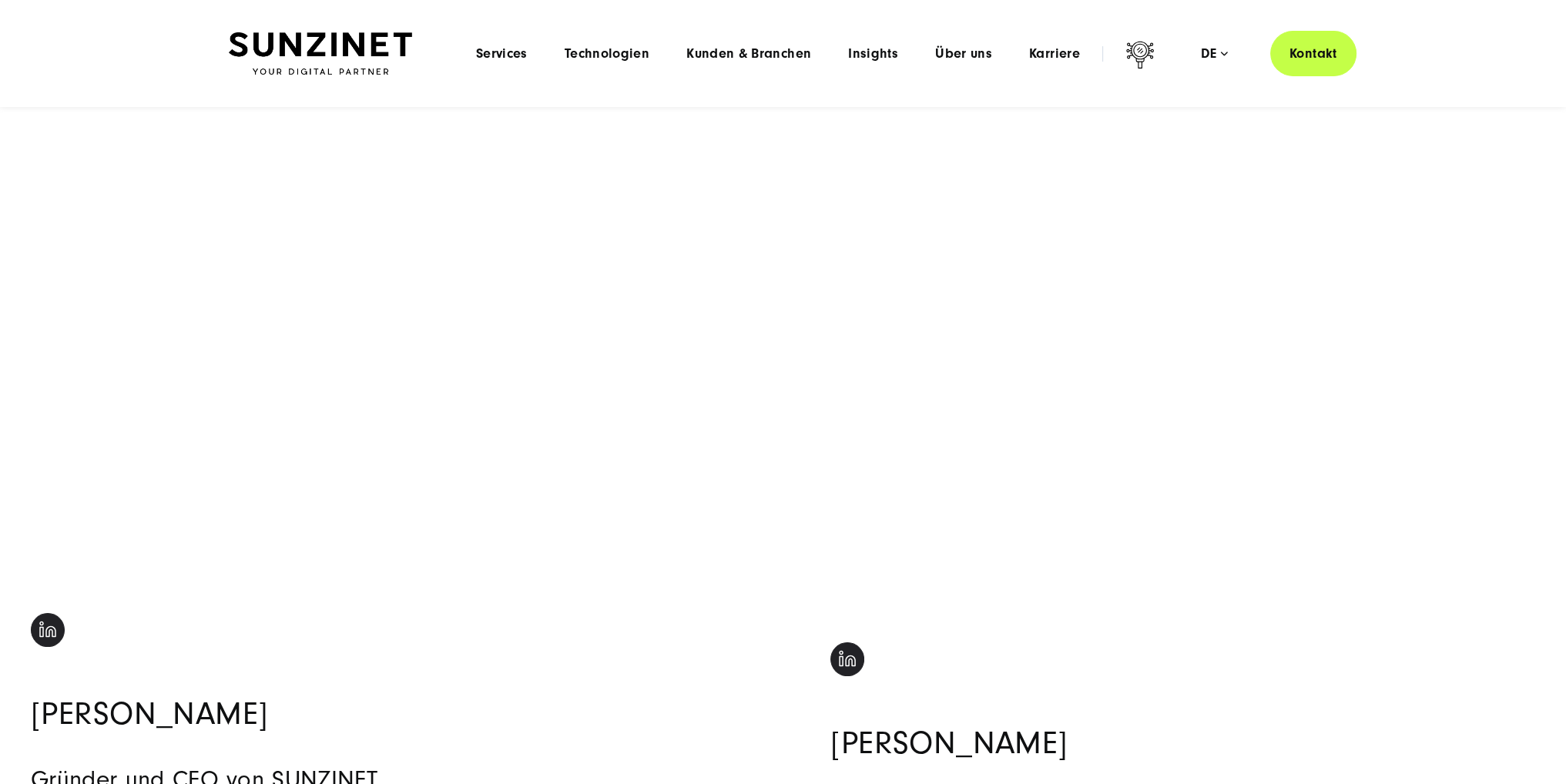
click at [849, 642] on img at bounding box center [847, 658] width 34 height 34
